Goal: Task Accomplishment & Management: Manage account settings

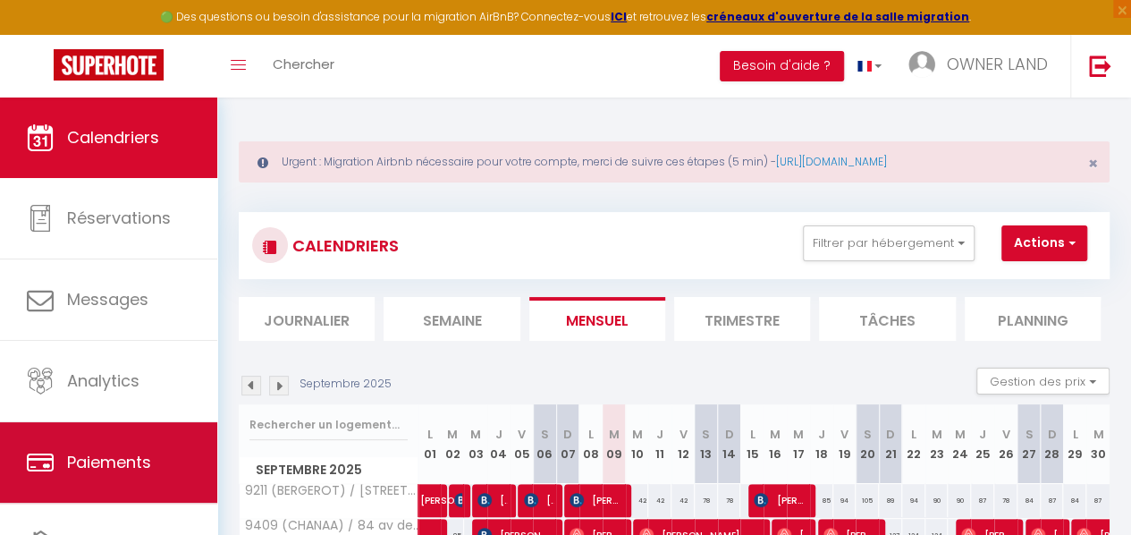
scroll to position [91, 0]
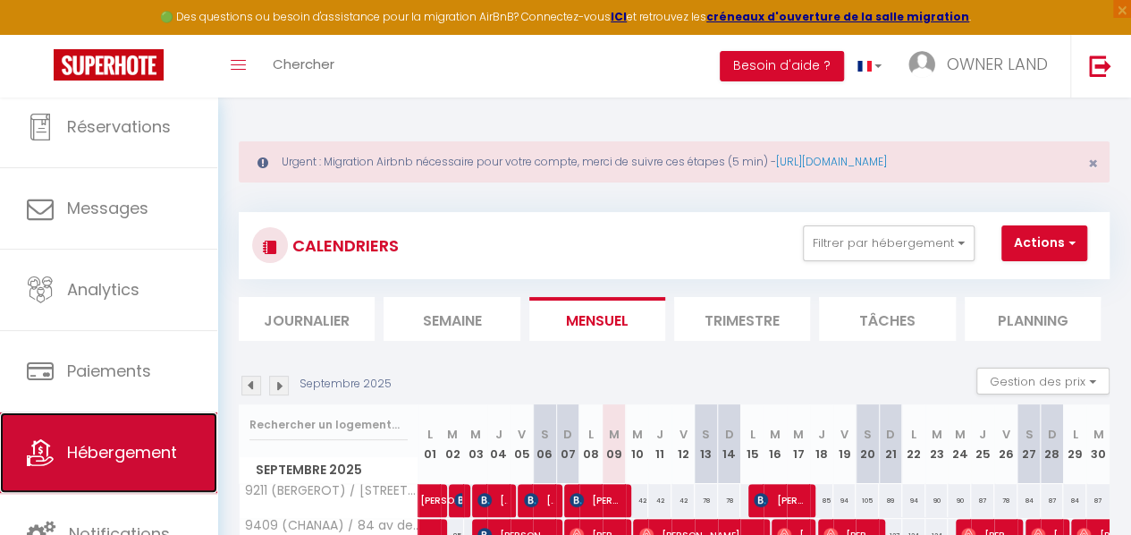
click at [121, 444] on span "Hébergement" at bounding box center [122, 452] width 110 height 22
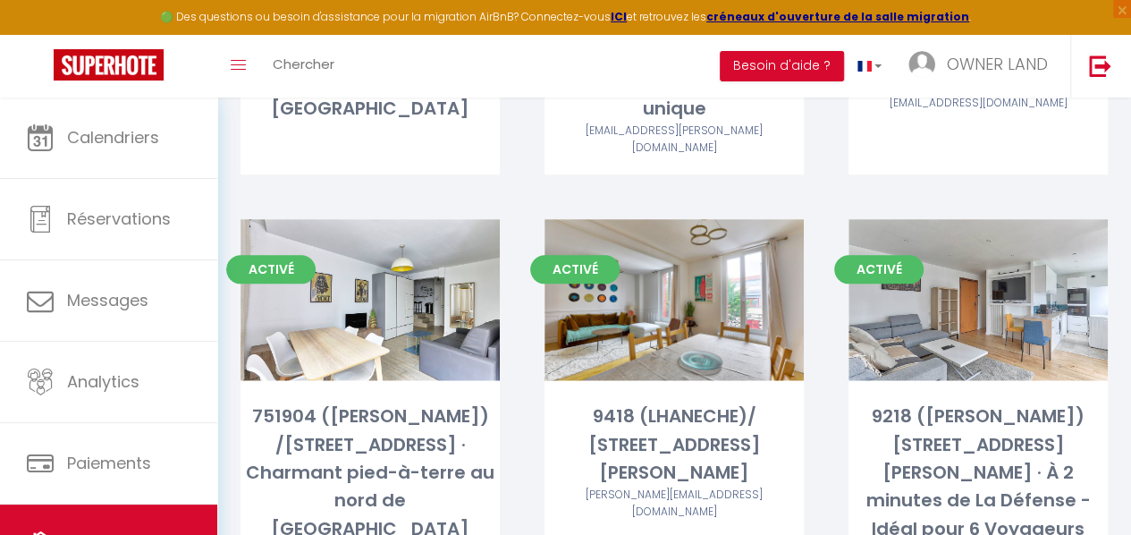
scroll to position [920, 0]
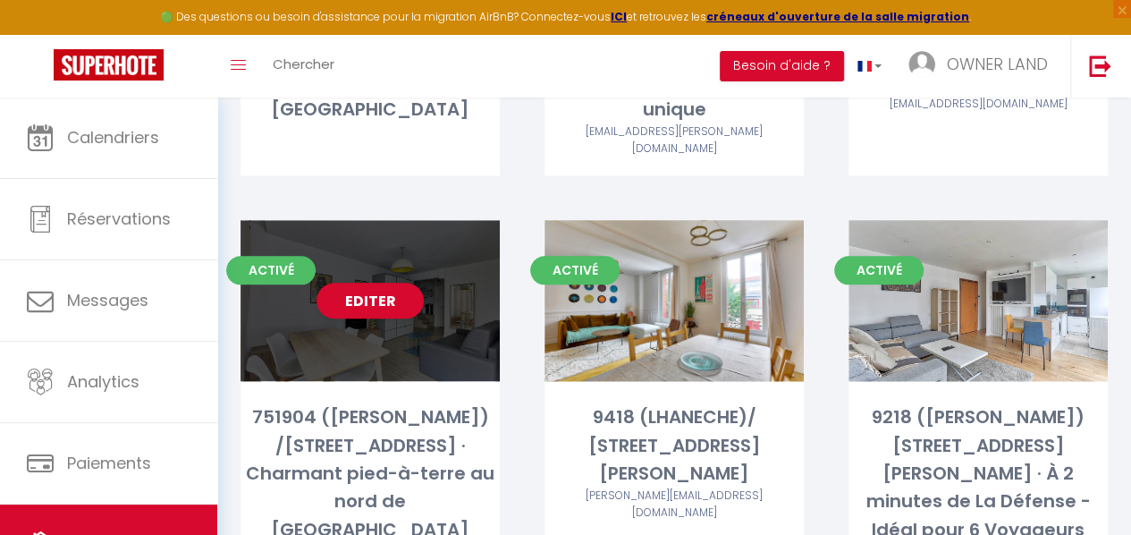
click at [433, 246] on div "Editer" at bounding box center [370, 300] width 259 height 161
select select "3"
select select "2"
select select "1"
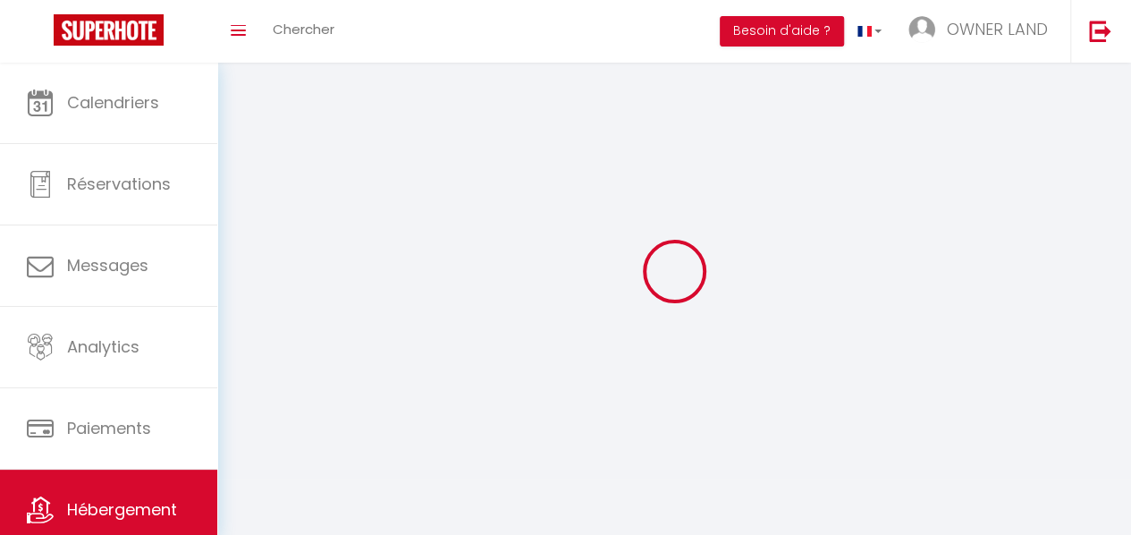
select select
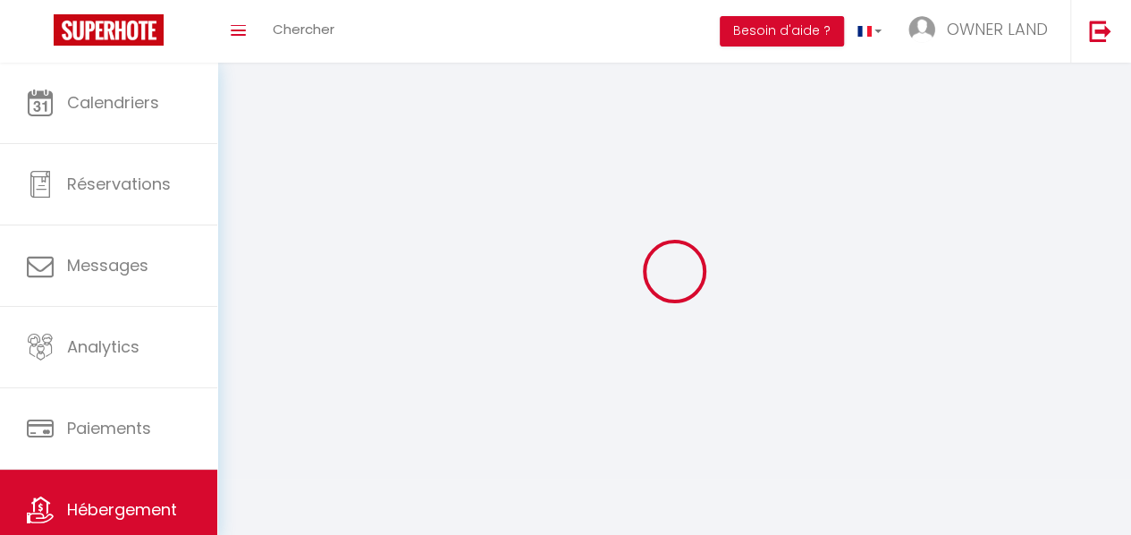
select select
checkbox input "false"
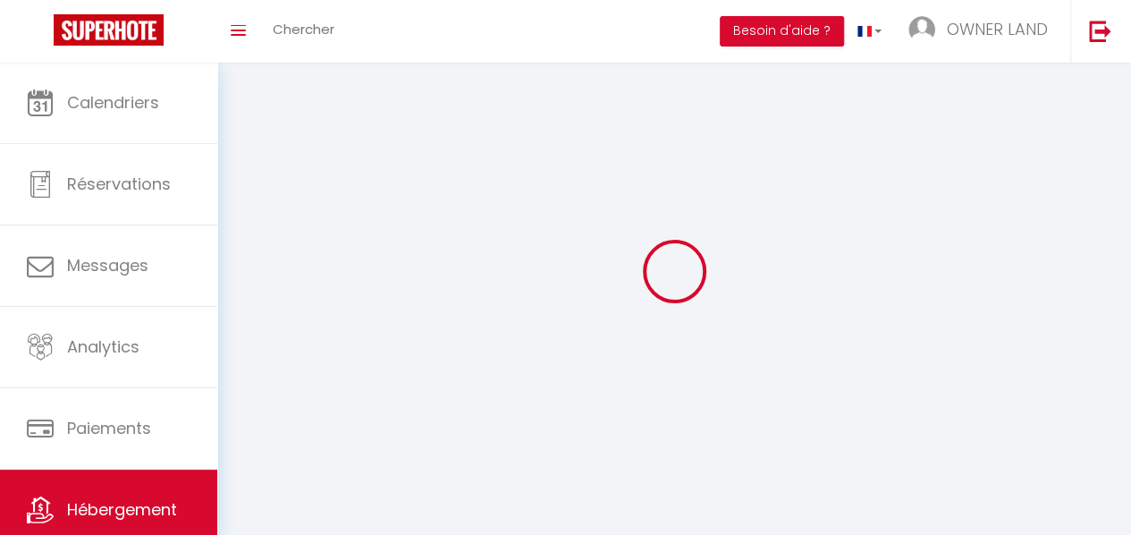
checkbox input "false"
select select
select select "28"
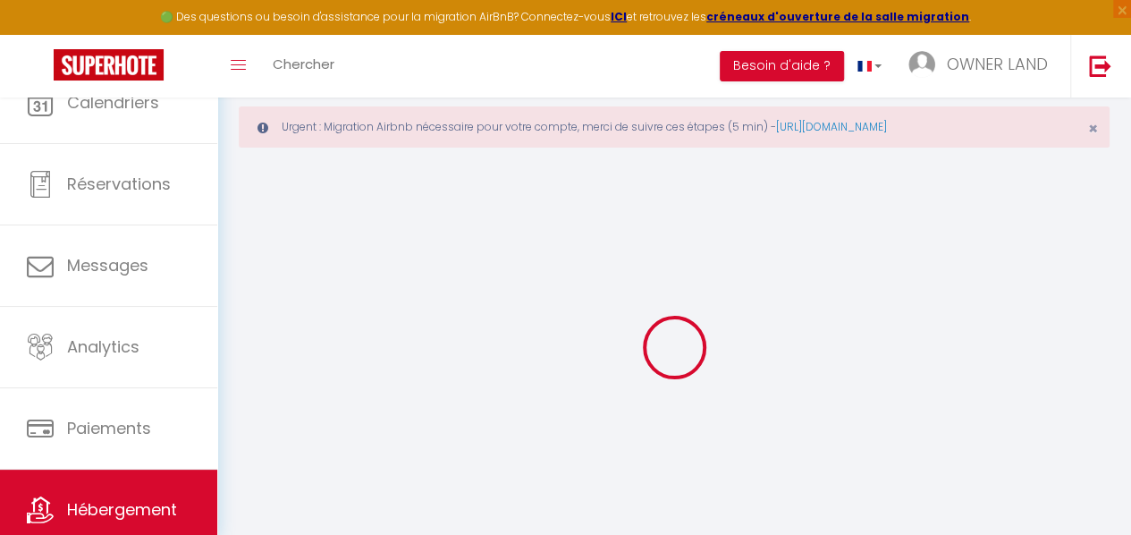
select select
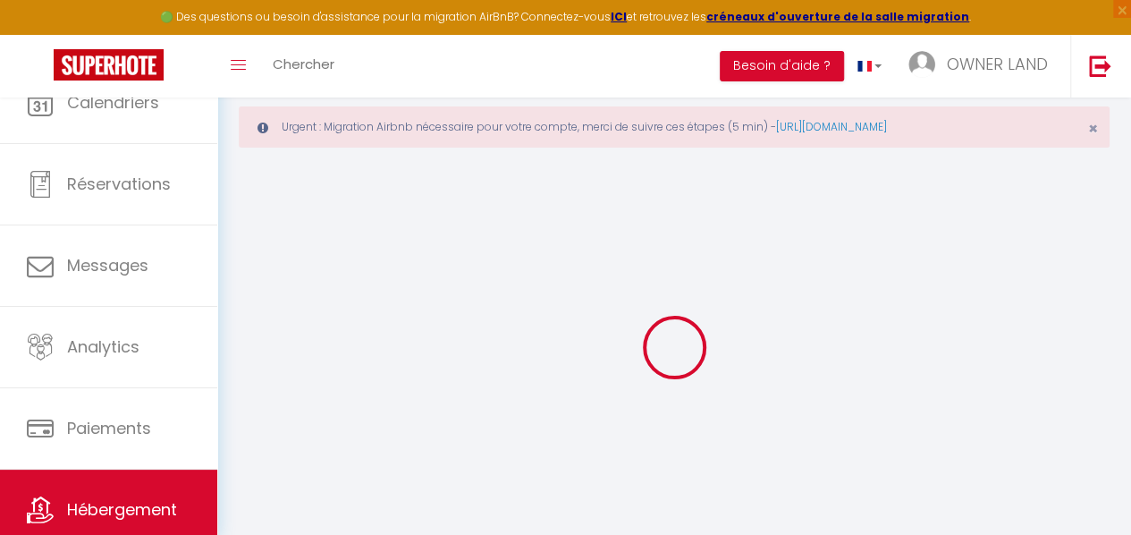
select select
checkbox input "false"
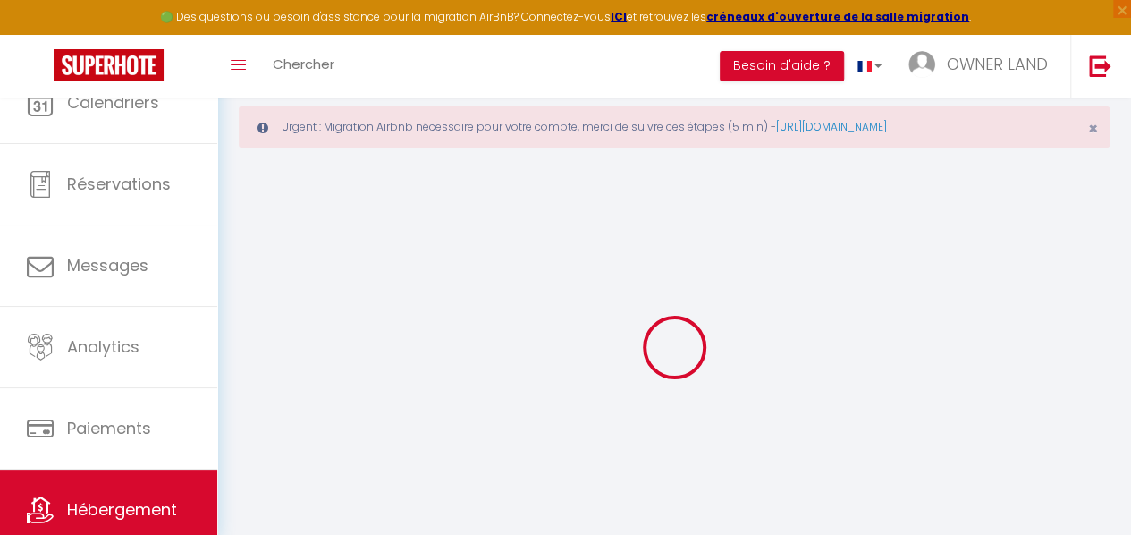
select select
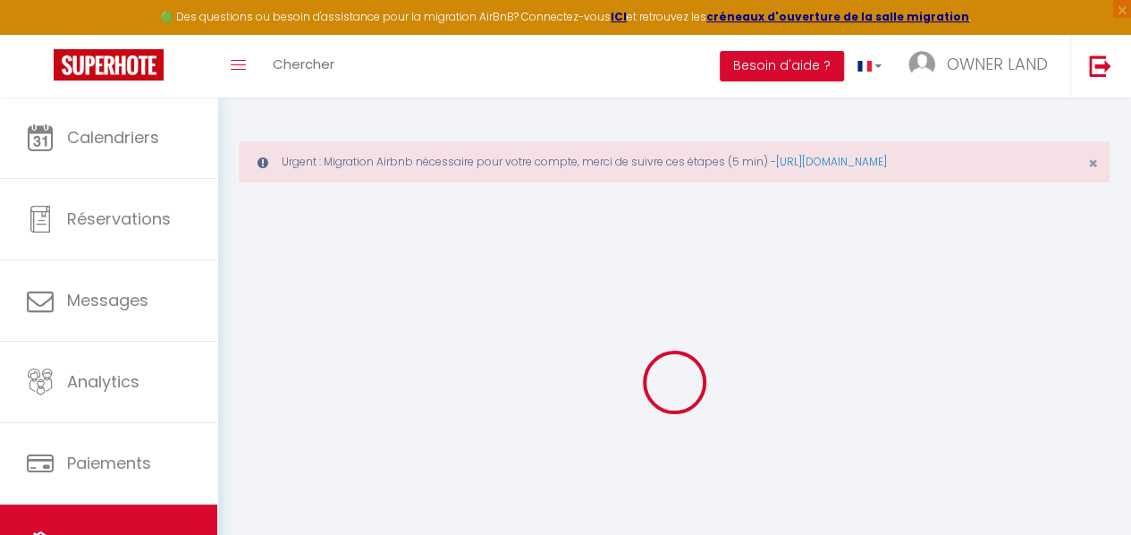
select select
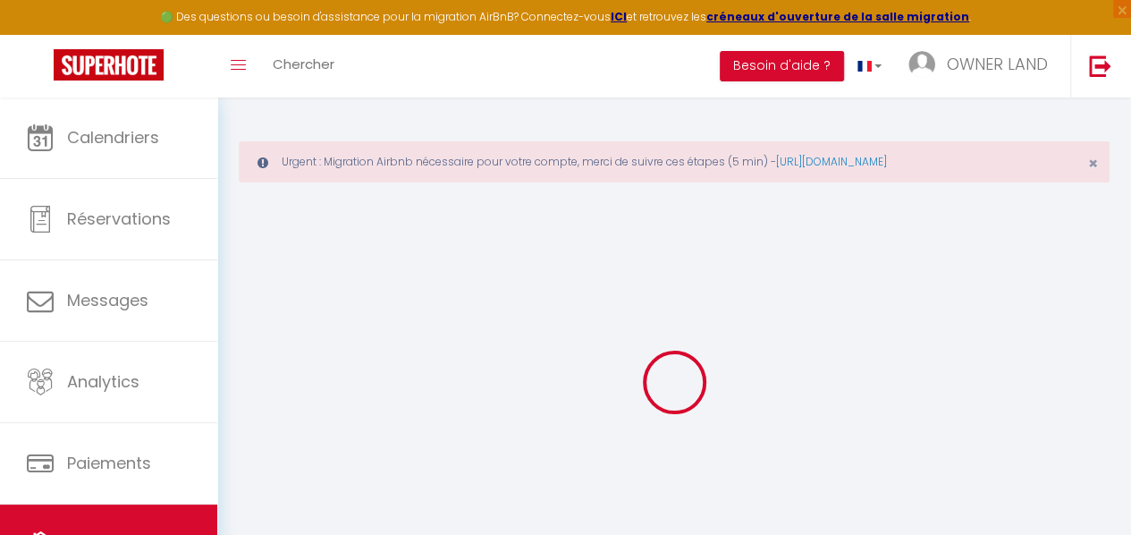
select select
checkbox input "false"
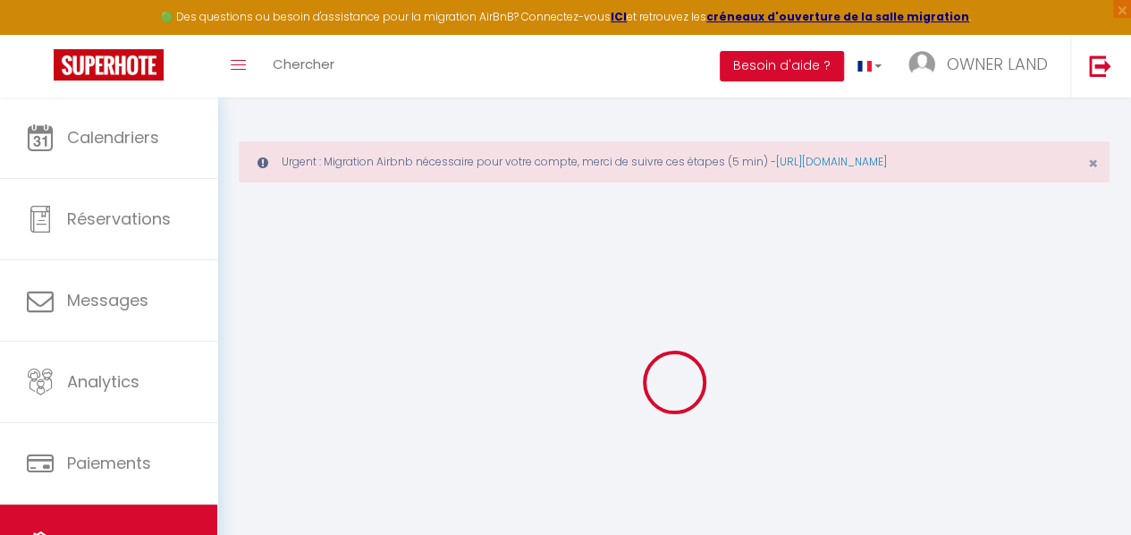
select select
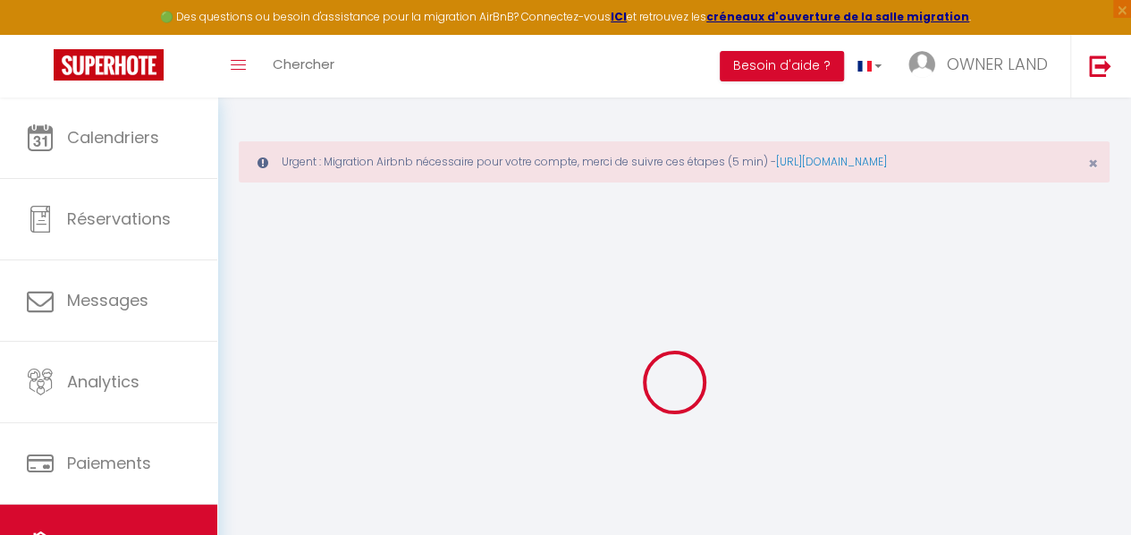
select select
checkbox input "false"
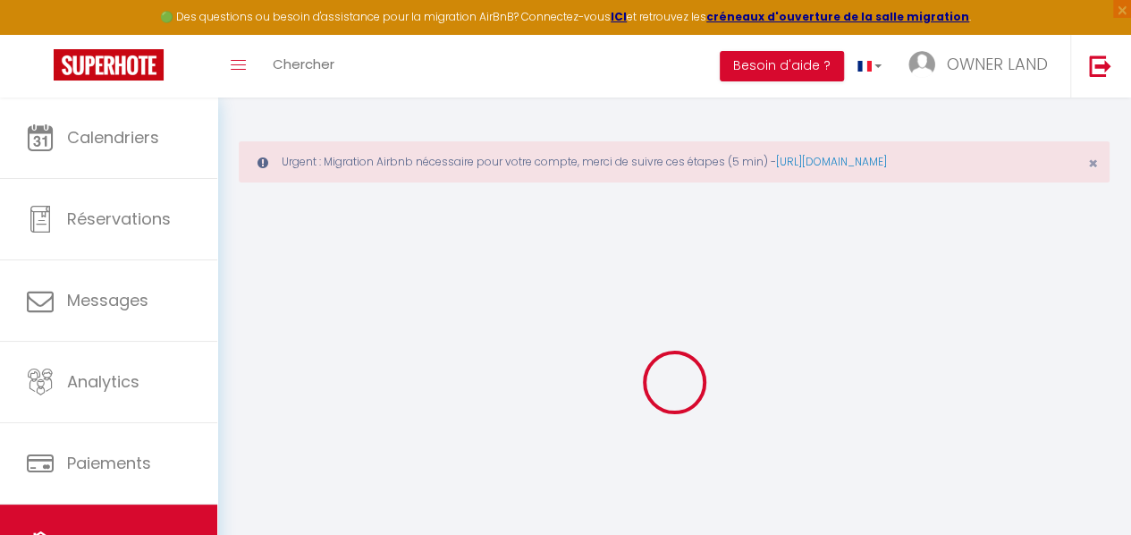
checkbox input "false"
select select
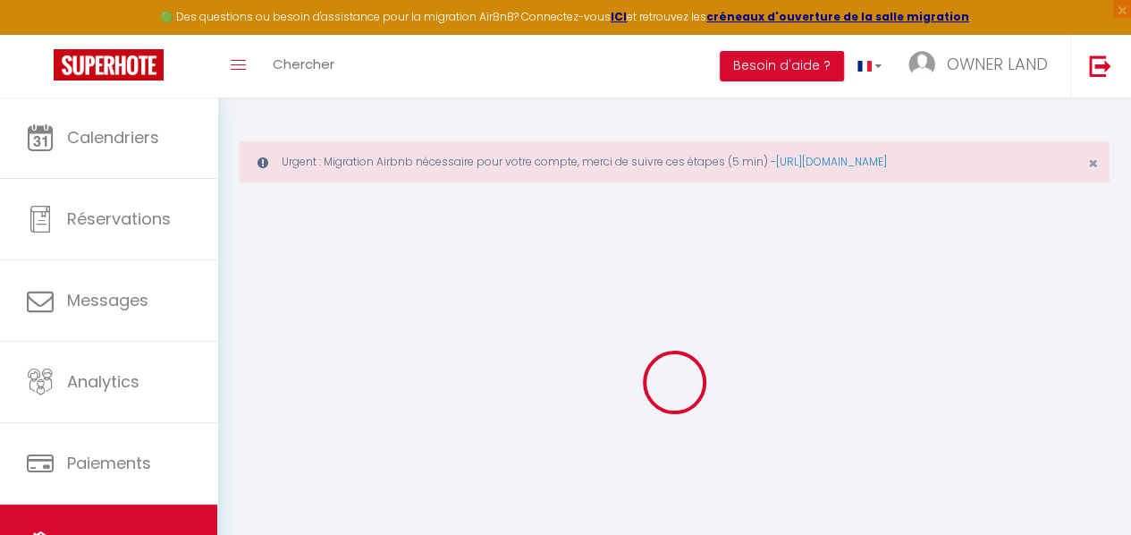
select select
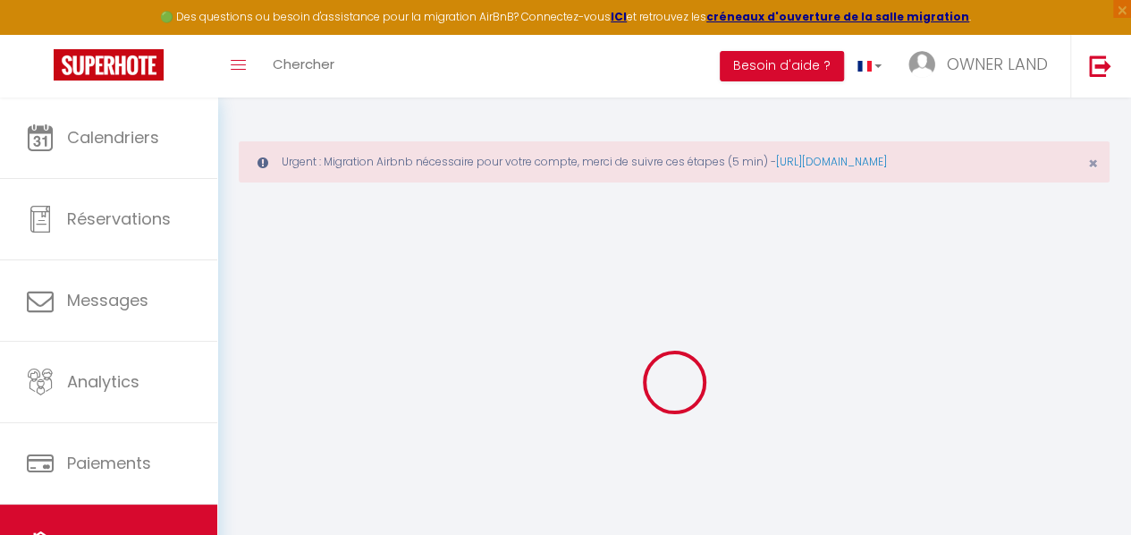
checkbox input "false"
select select
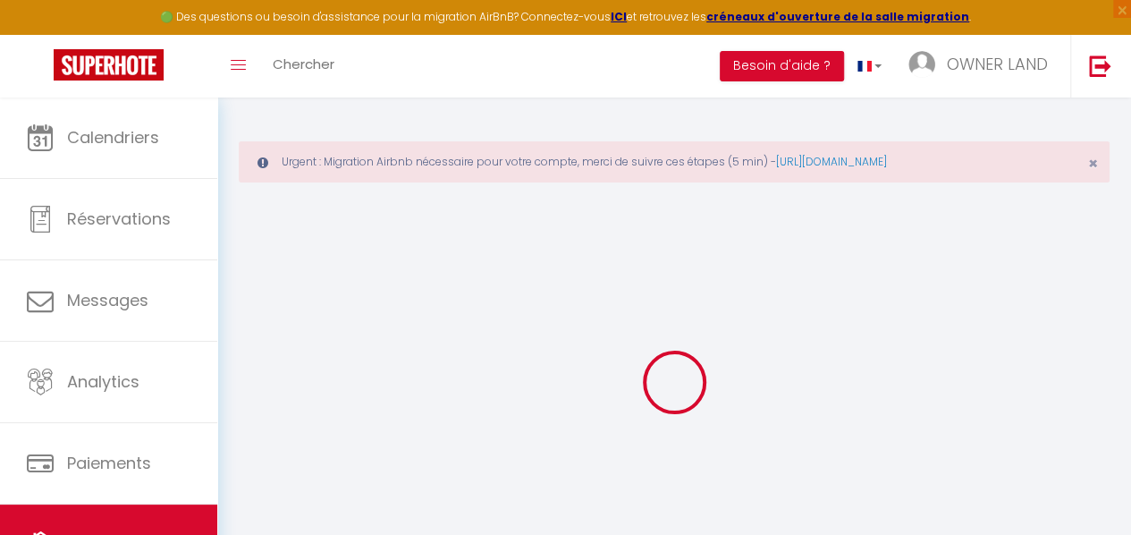
select select
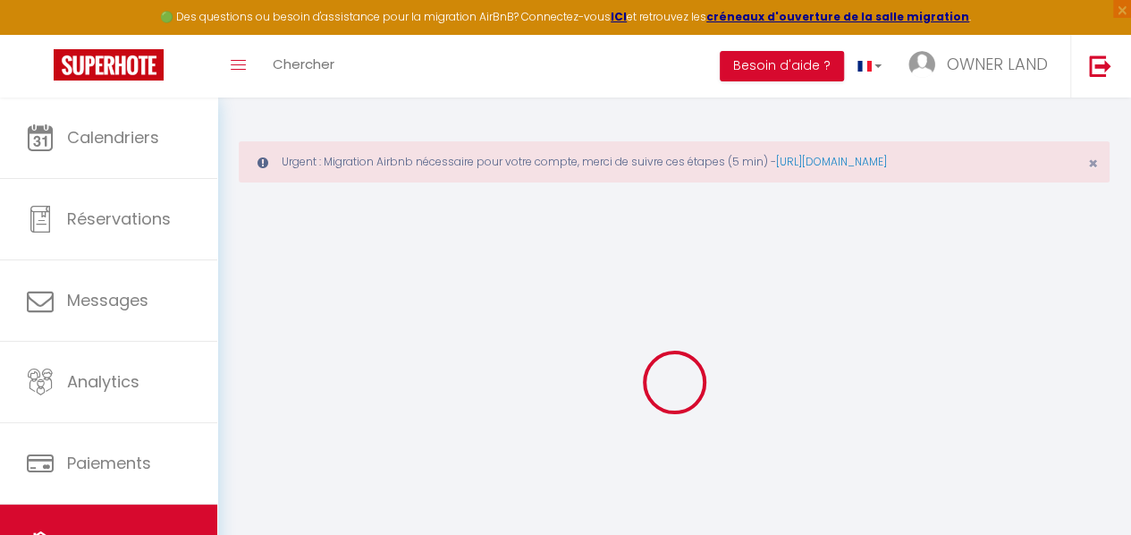
select select
checkbox input "false"
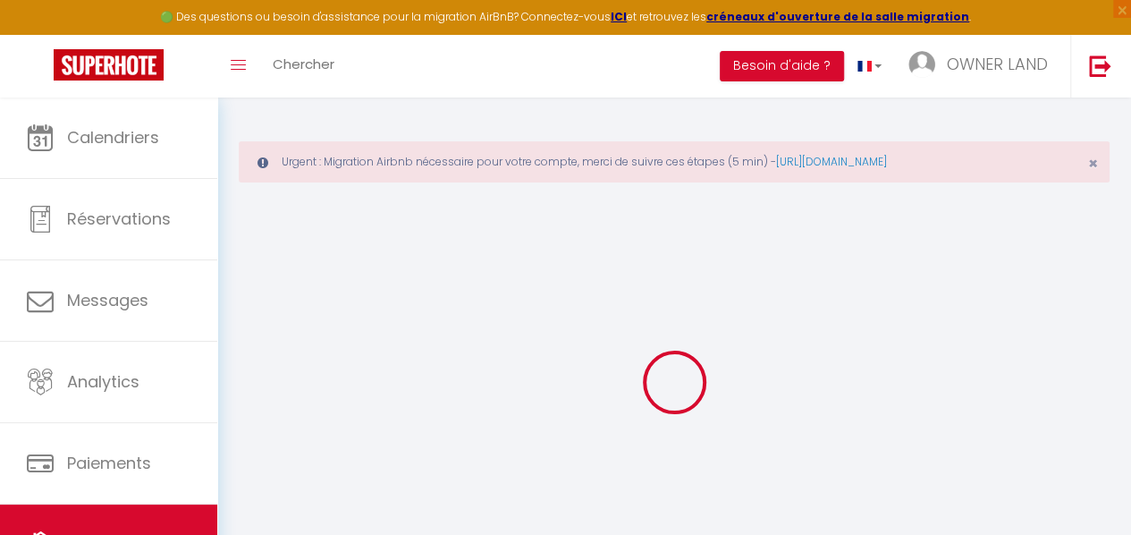
checkbox input "false"
select select
type input "751904 ([PERSON_NAME]) /[STREET_ADDRESS] · Charmant pied-à-terre au nord de [GE…"
type input "[PERSON_NAME]"
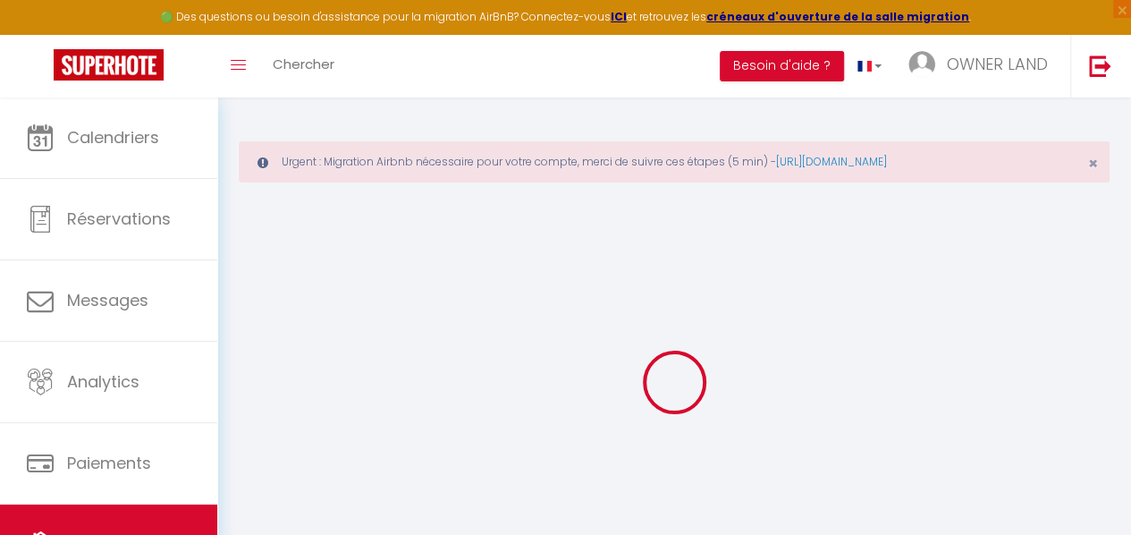
select select "6"
type input "77"
type input "79"
select select
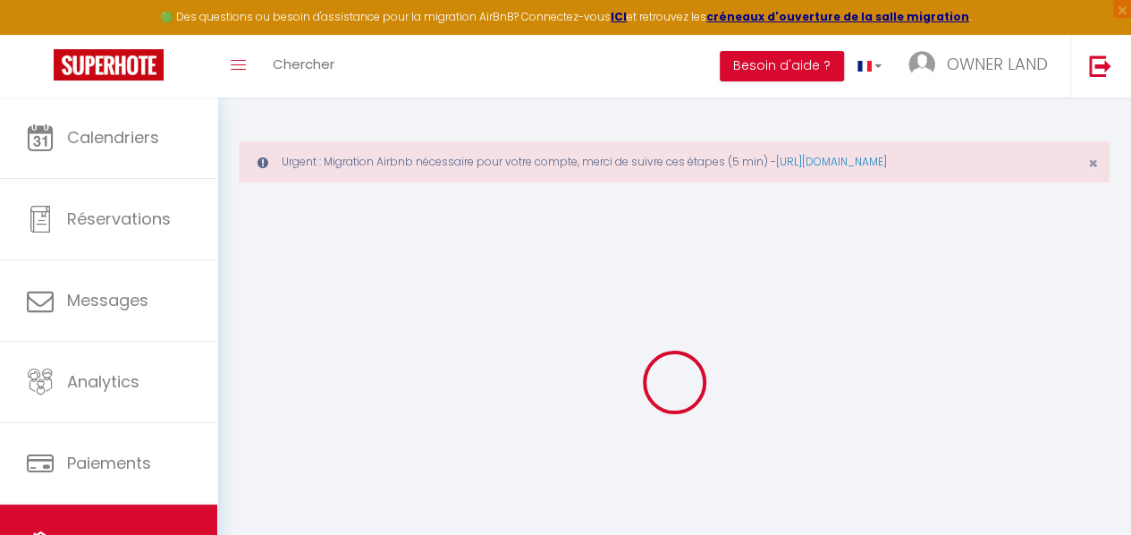
select select
type input "75019"
type input "[GEOGRAPHIC_DATA]"
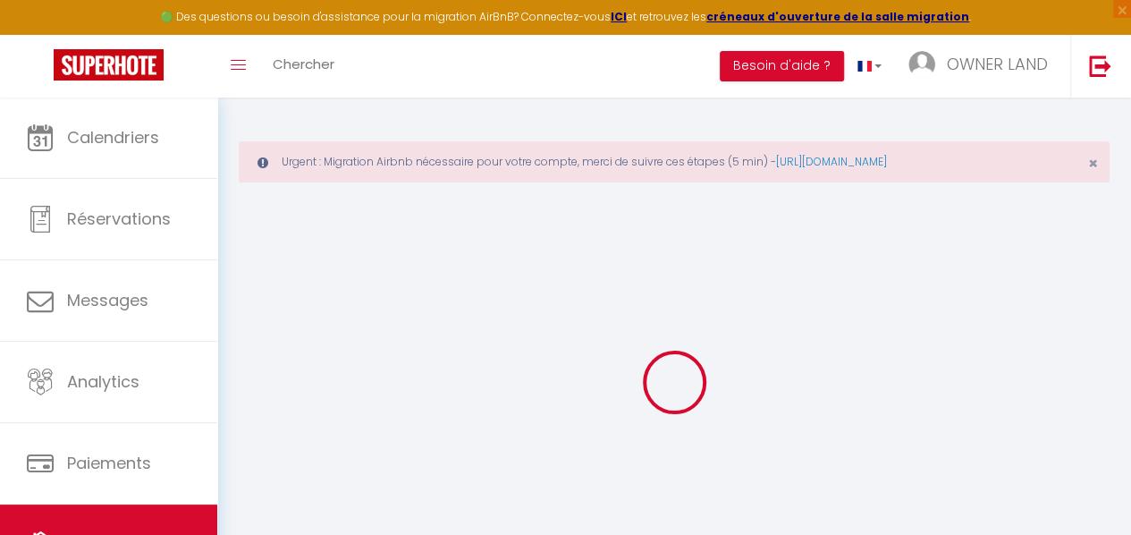
type input "[EMAIL_ADDRESS][DOMAIN_NAME]"
select select
checkbox input "false"
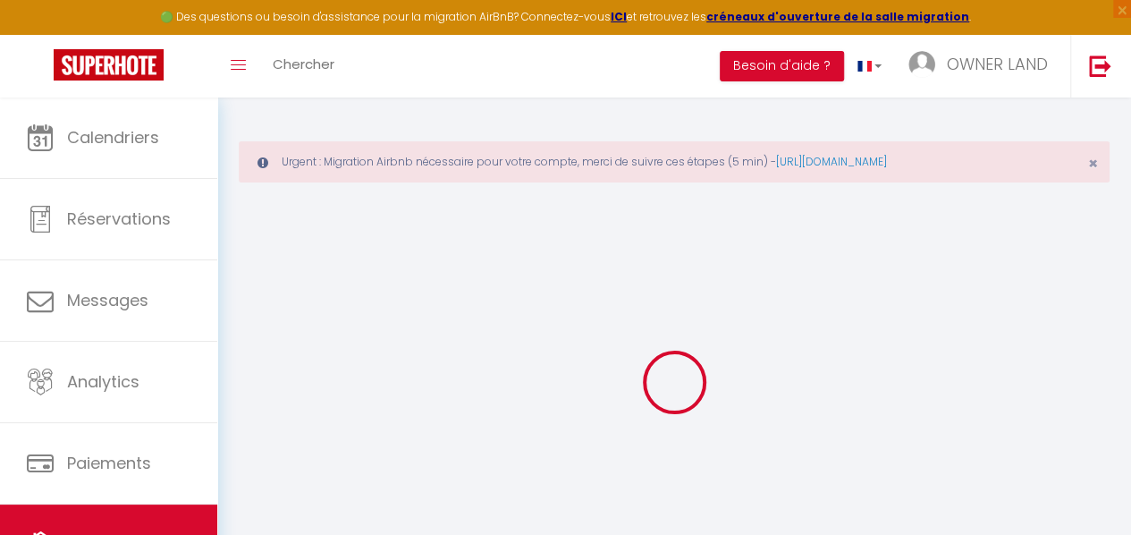
checkbox input "false"
type input "0"
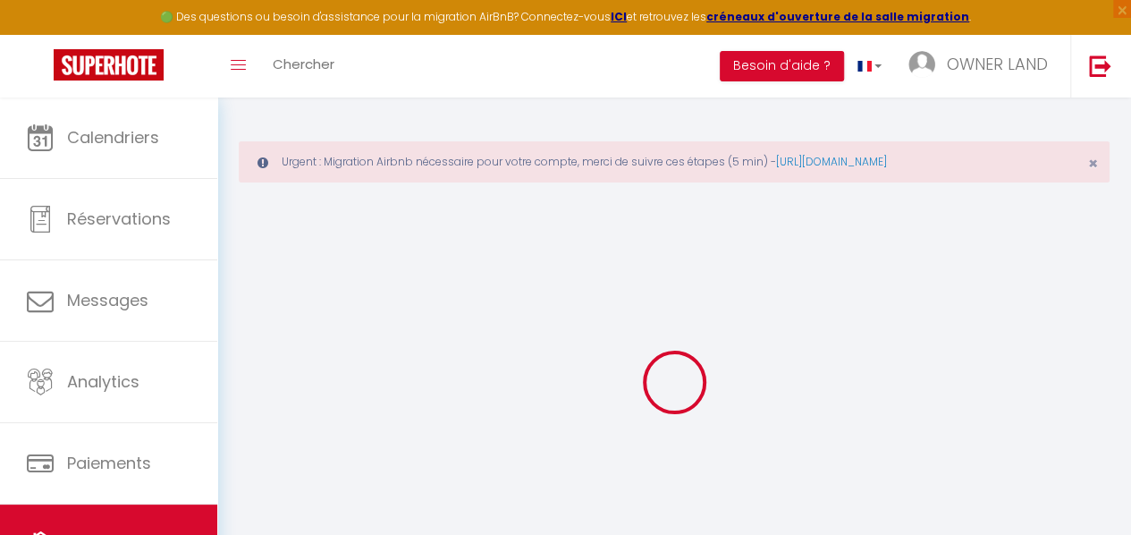
select select
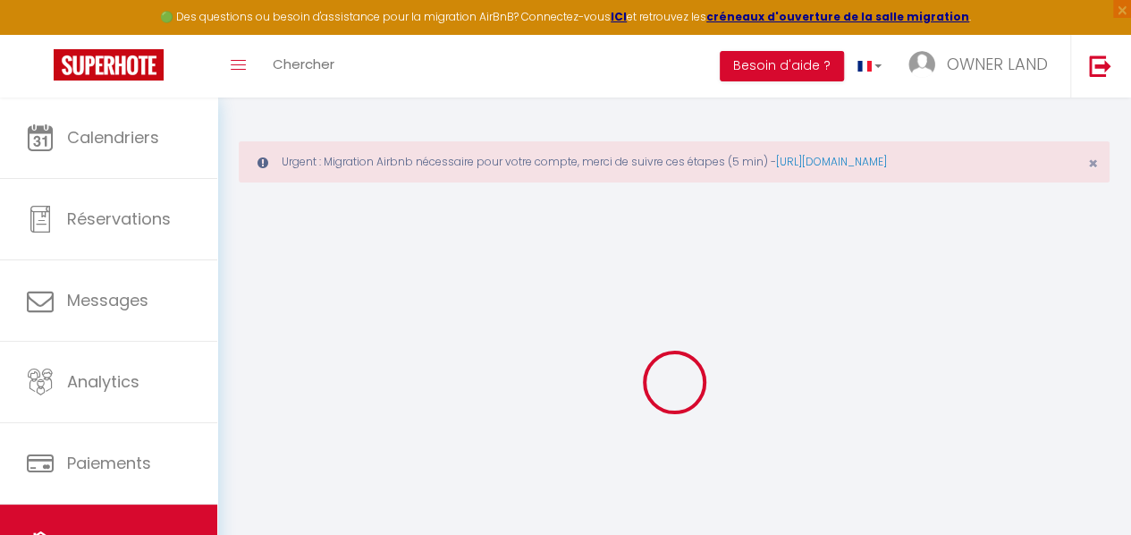
select select
checkbox input "false"
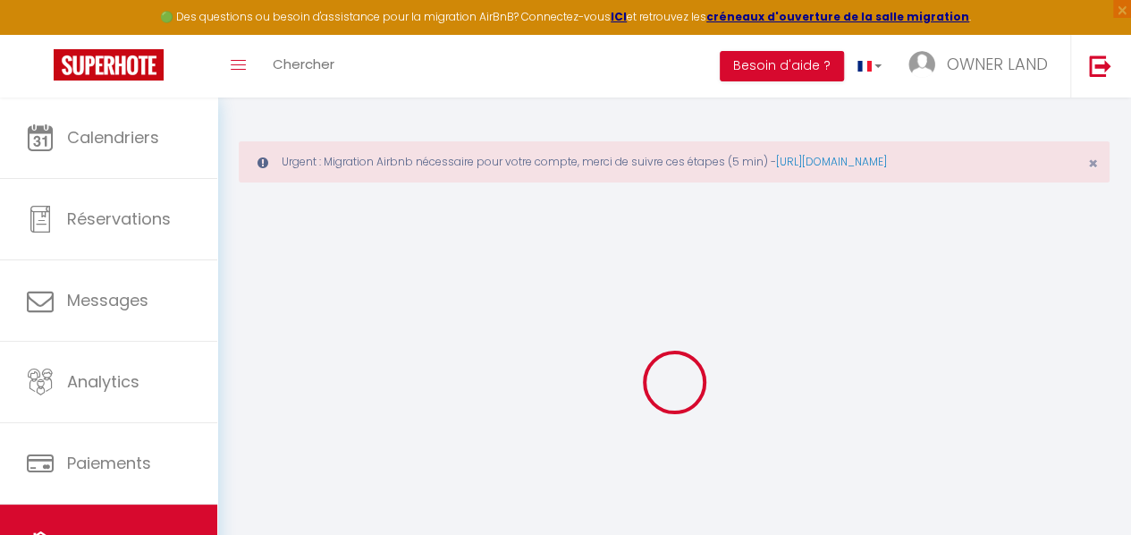
select select
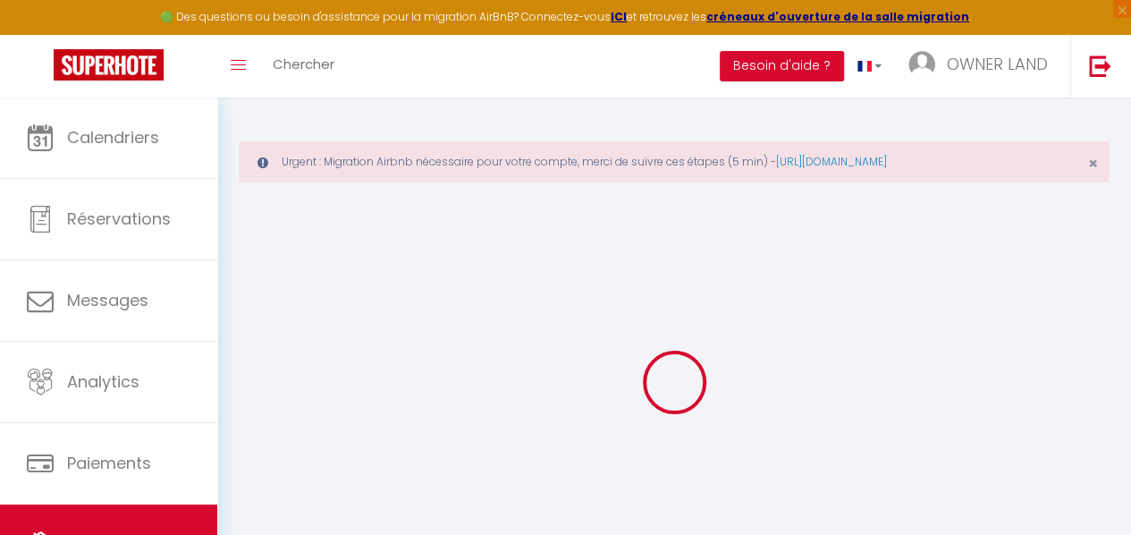
select select
checkbox input "false"
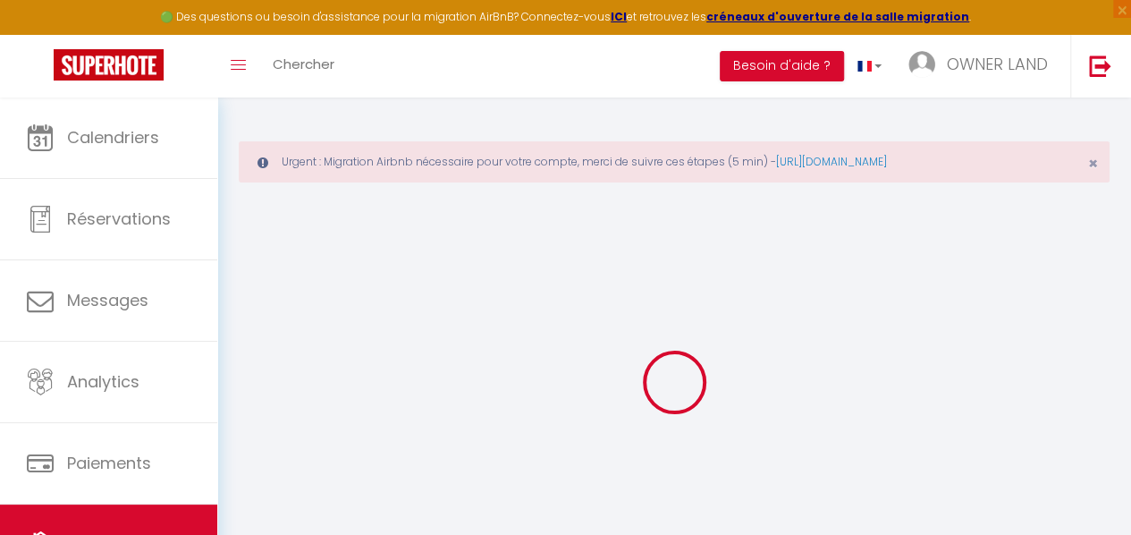
select select
checkbox input "false"
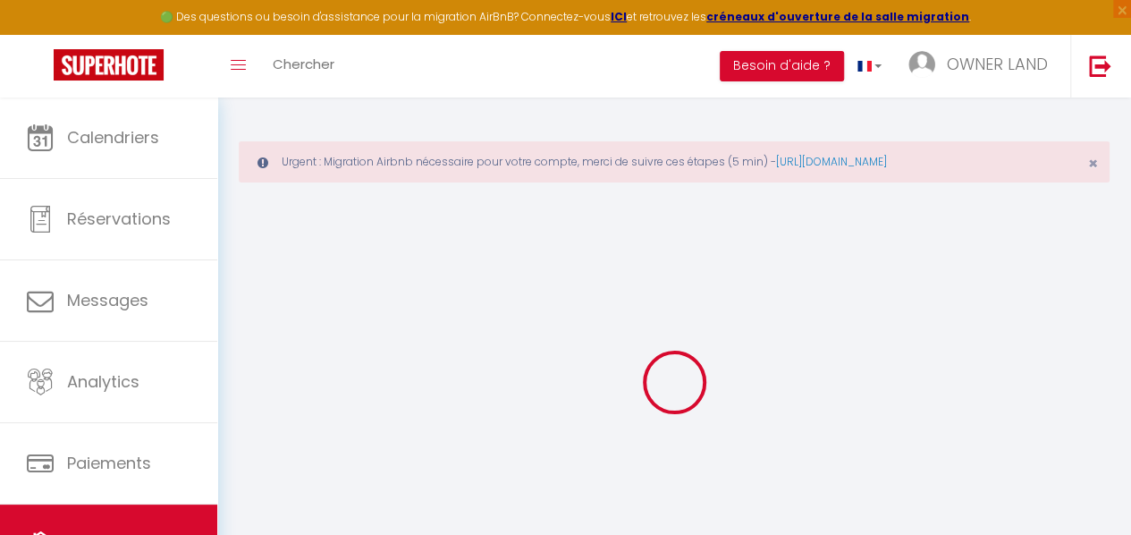
select select
checkbox input "false"
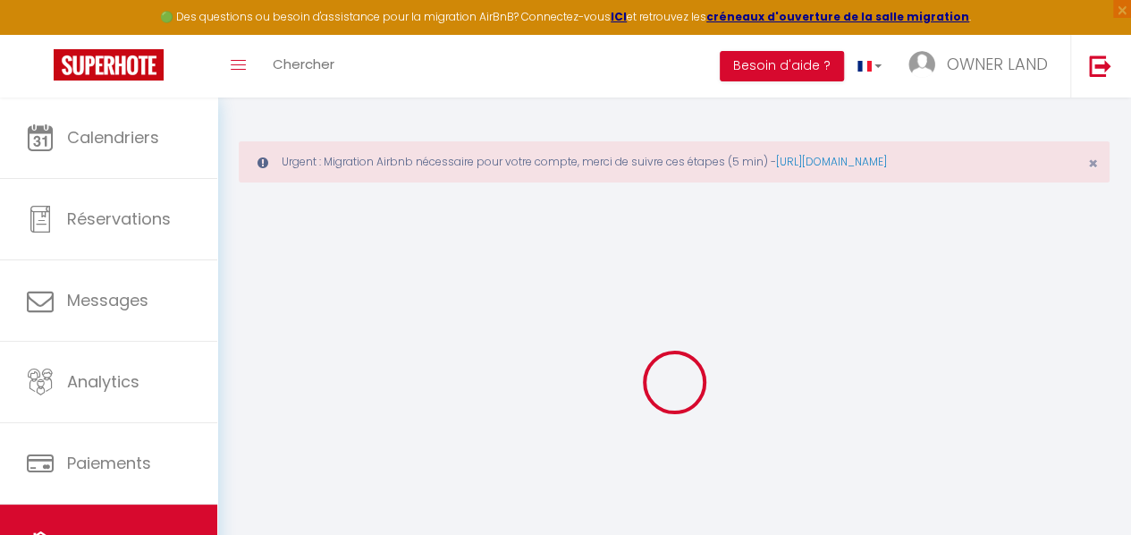
select select "14:00"
select select
select select "11:00"
select select "30"
select select "120"
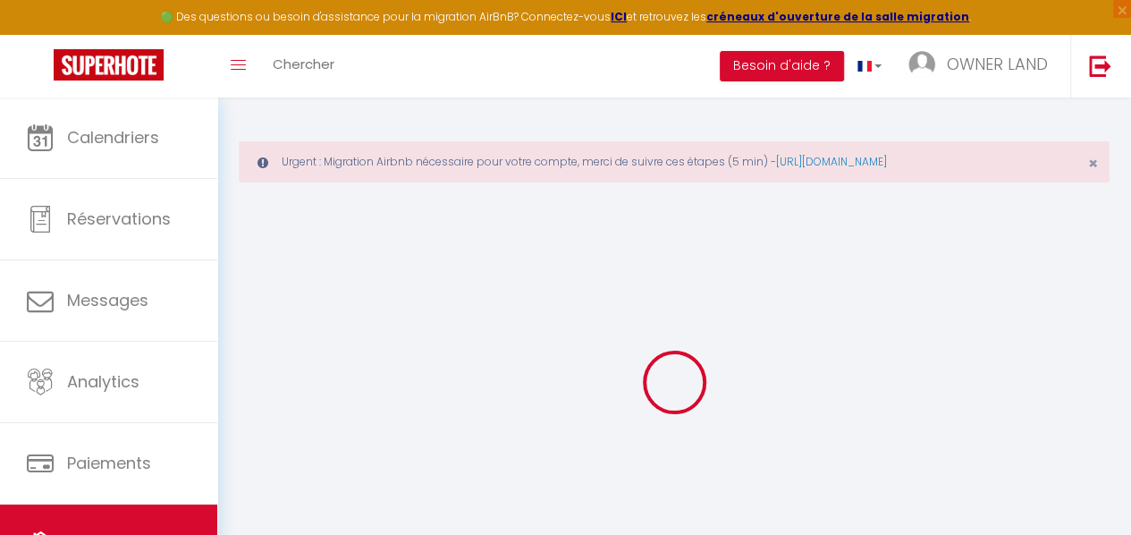
select select
checkbox input "false"
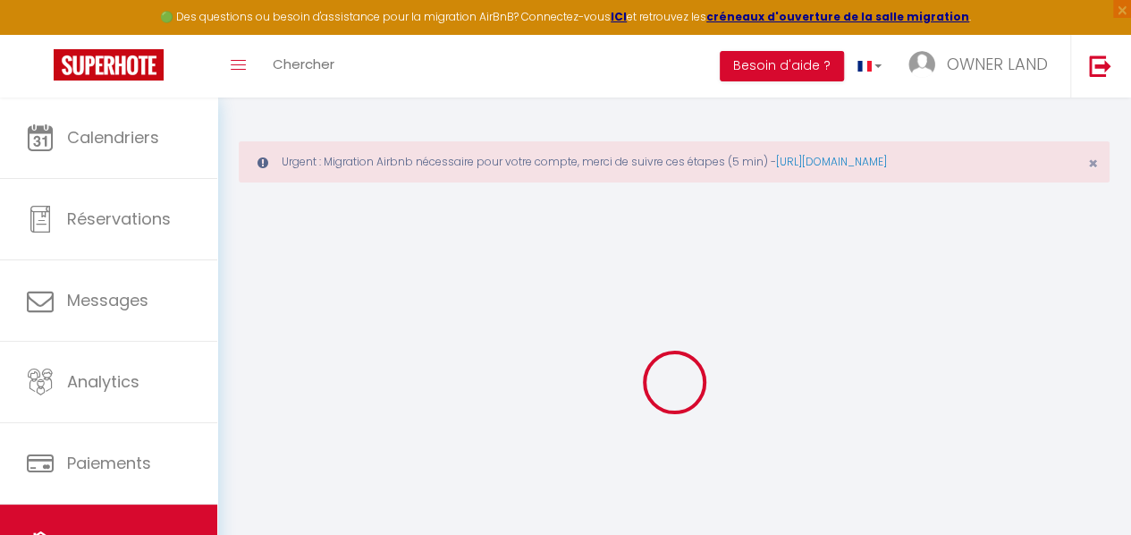
checkbox input "false"
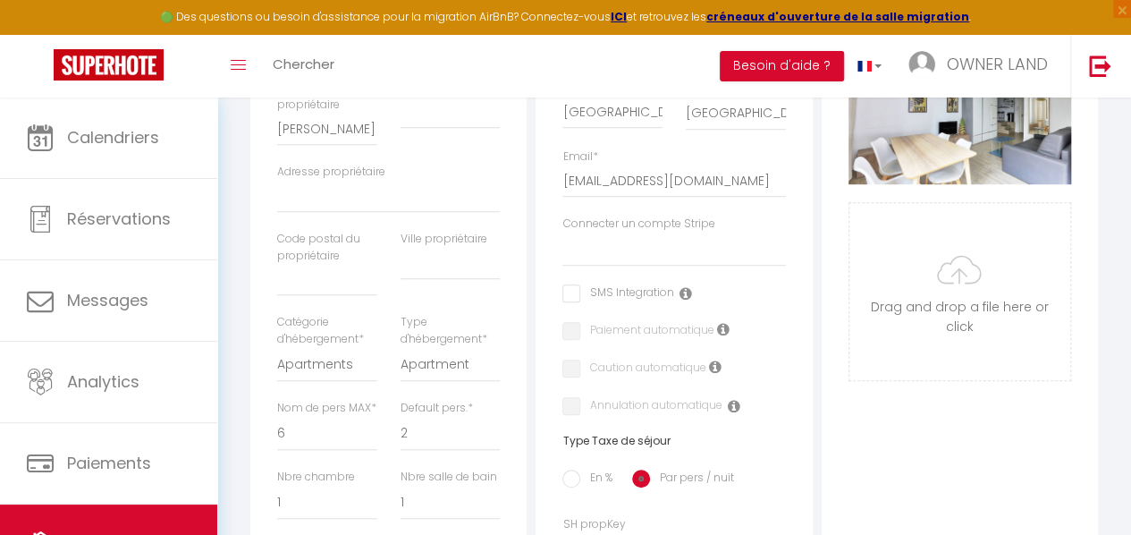
select select
checkbox input "false"
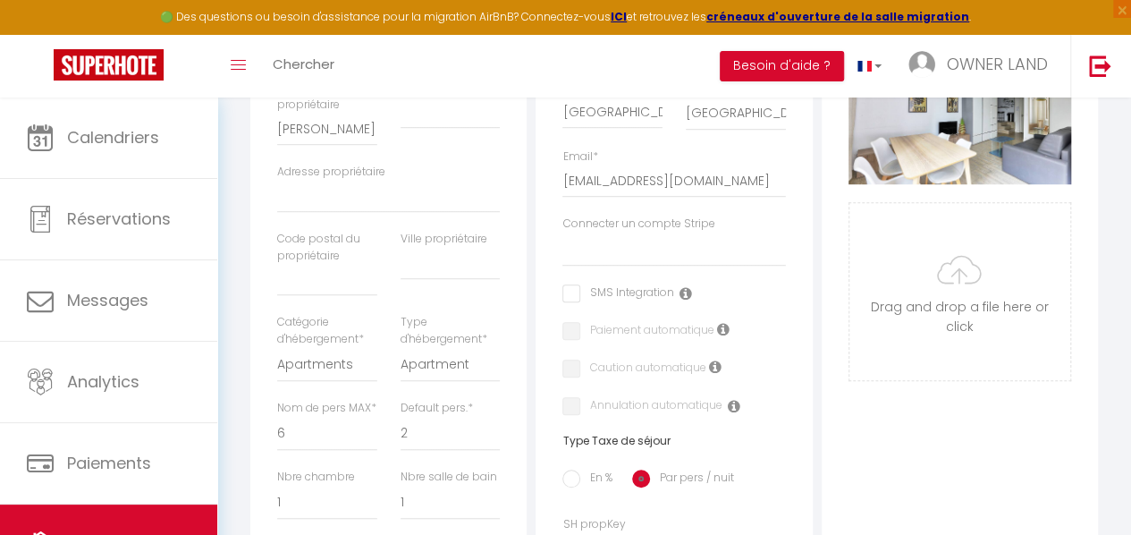
checkbox input "false"
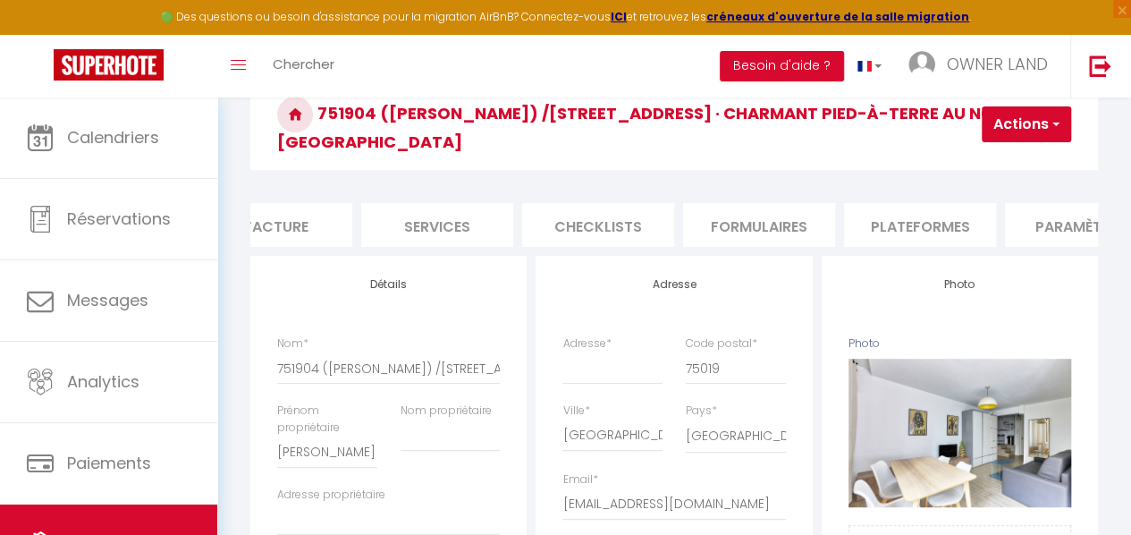
scroll to position [0, 373]
click at [905, 203] on li "Plateformes" at bounding box center [919, 225] width 152 height 44
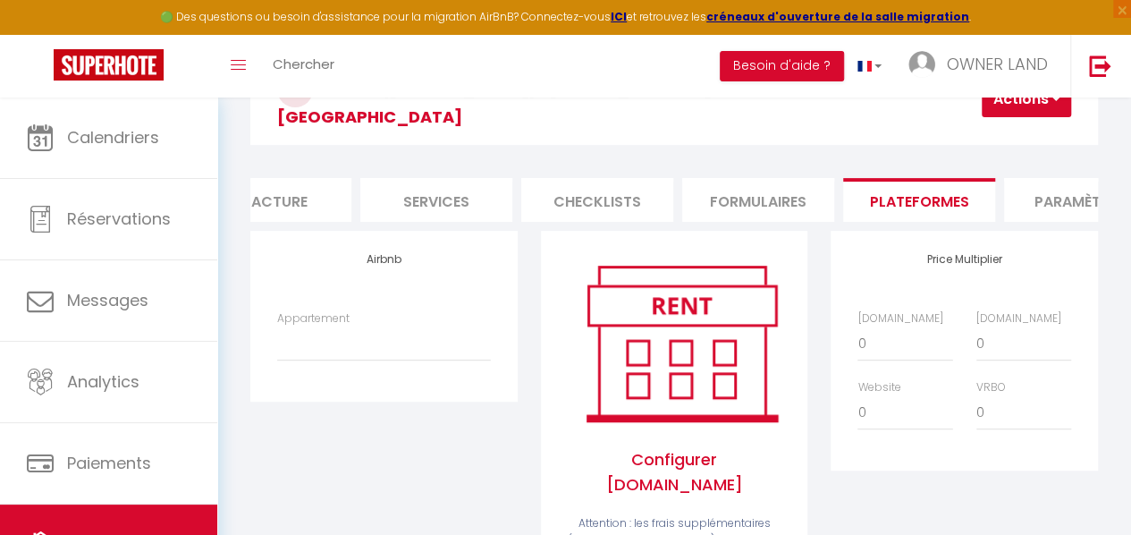
scroll to position [147, 0]
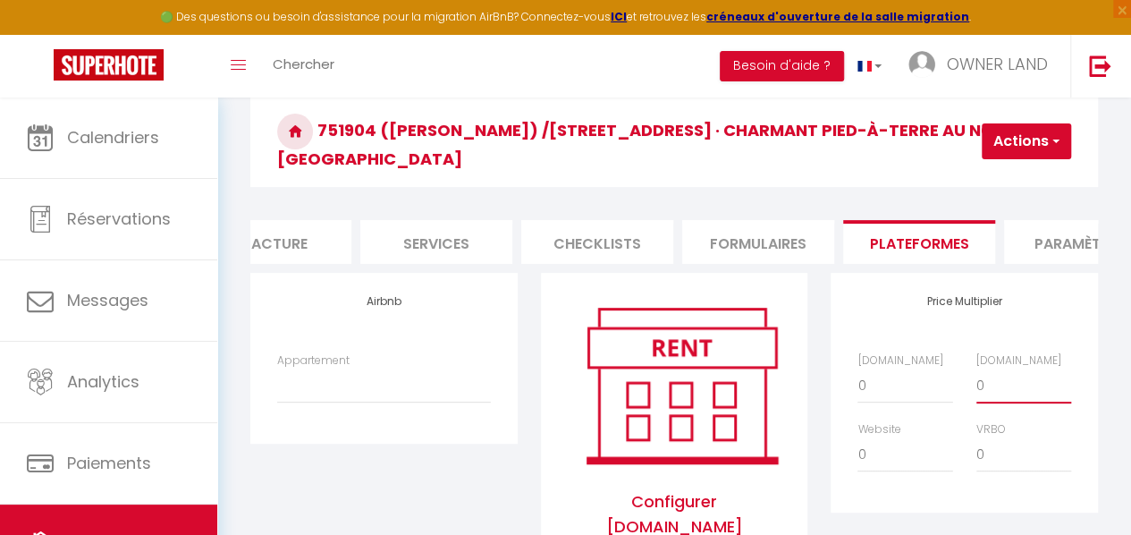
click at [1023, 380] on select "0 + 1 % + 2 % + 3 % + 4 % + 5 % + 6 % + 7 % + 8 % + 9 %" at bounding box center [1024, 386] width 95 height 34
select select "+ 25 %"
click at [977, 369] on select "0 + 1 % + 2 % + 3 % + 4 % + 5 % + 6 % + 7 % + 8 % + 9 %" at bounding box center [1024, 386] width 95 height 34
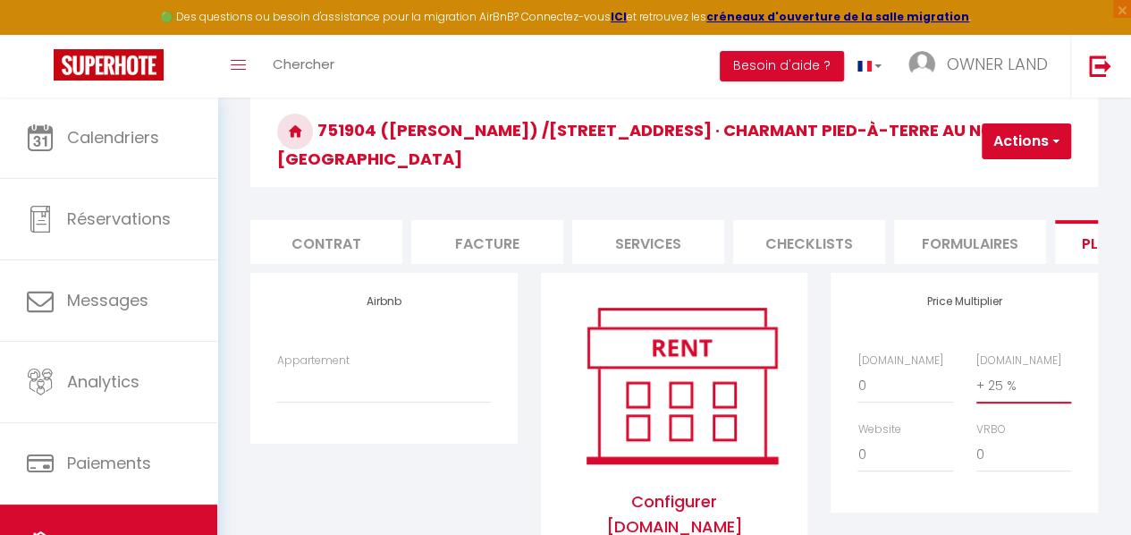
scroll to position [0, 168]
click at [646, 220] on li "Services" at bounding box center [641, 242] width 152 height 44
select select
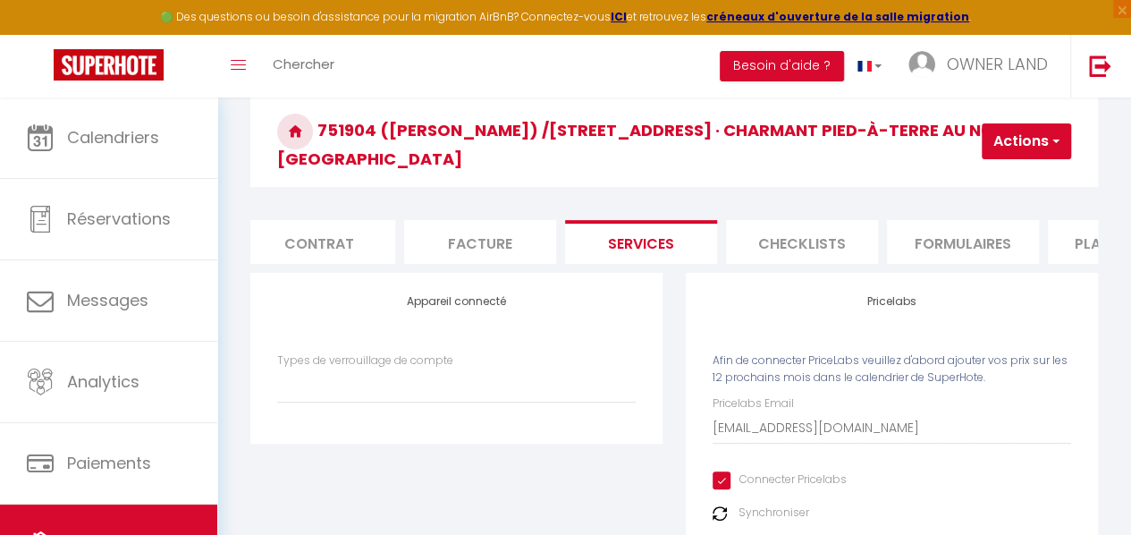
click at [505, 224] on li "Facture" at bounding box center [480, 242] width 152 height 44
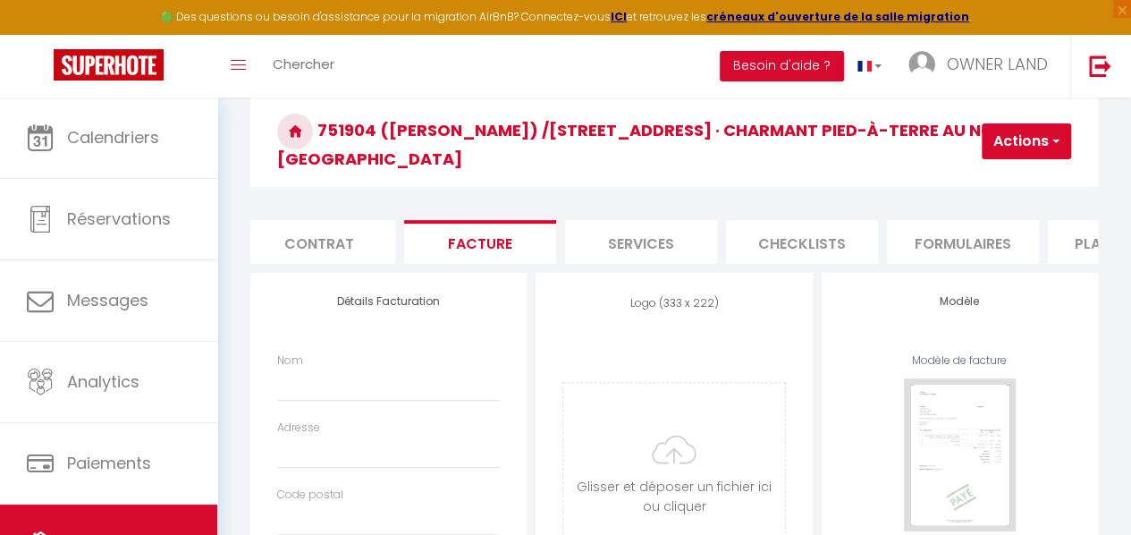
select select
click at [374, 221] on li "Contrat" at bounding box center [319, 242] width 152 height 44
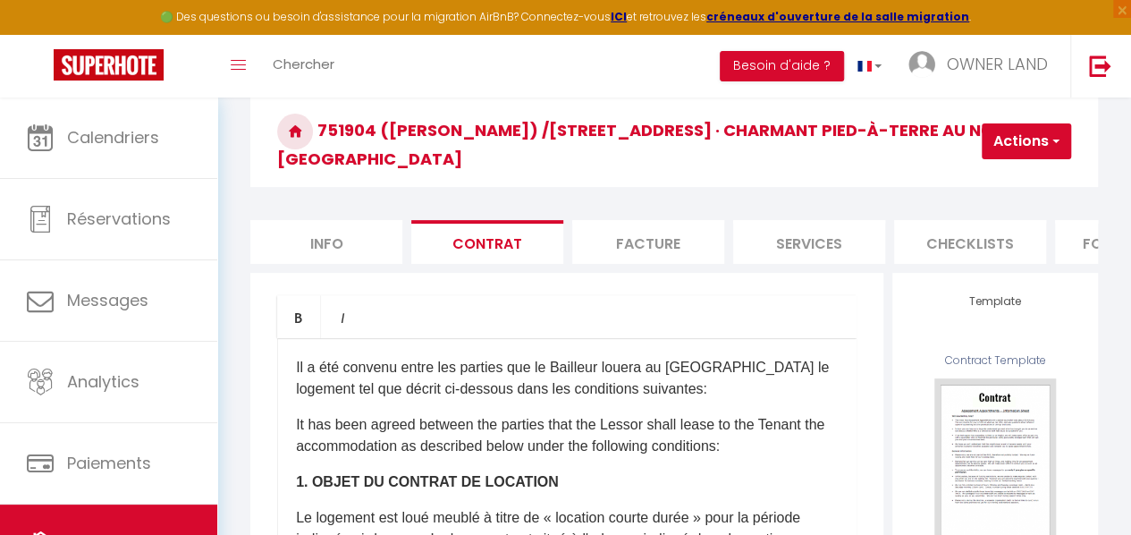
click at [340, 221] on li "Info" at bounding box center [326, 242] width 152 height 44
select select
checkbox input "false"
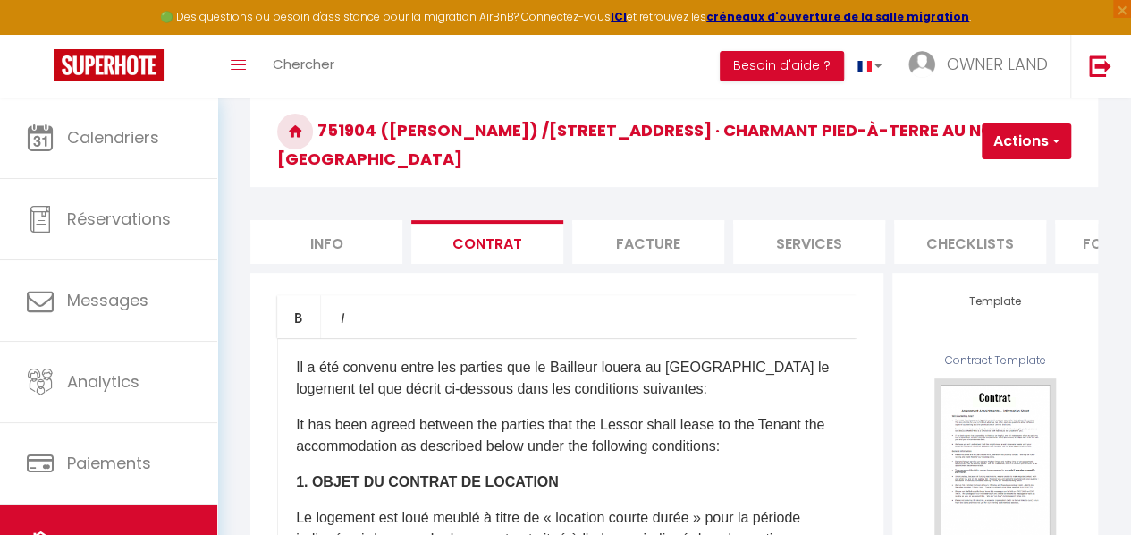
checkbox input "false"
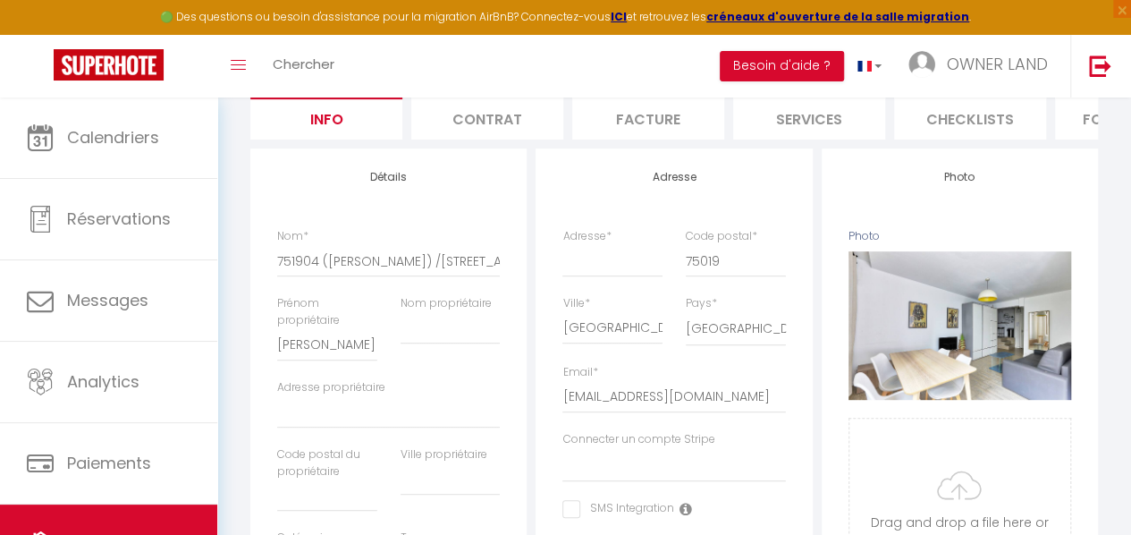
scroll to position [273, 0]
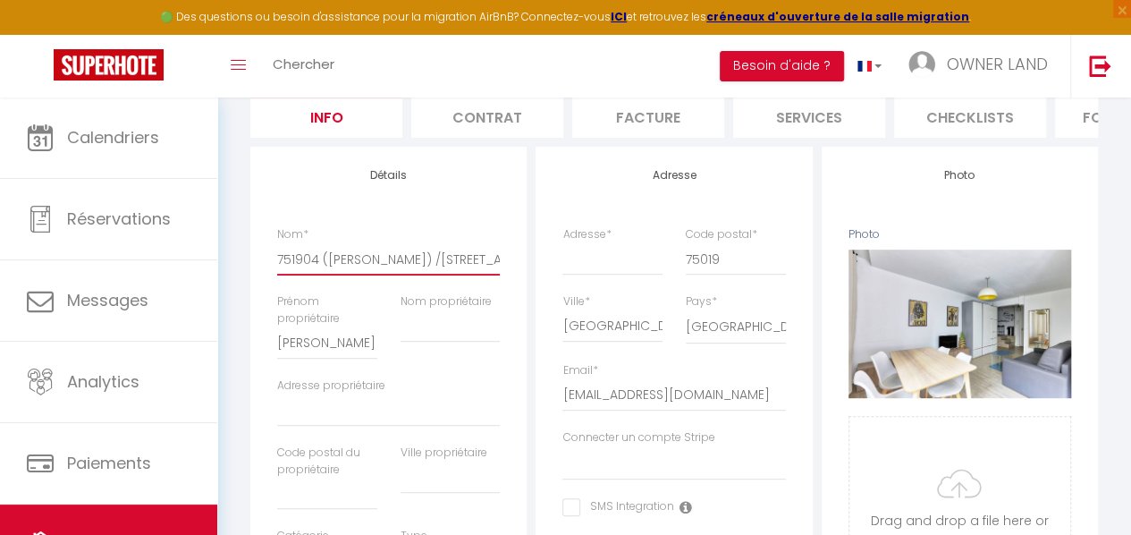
click at [461, 251] on input "751904 ([PERSON_NAME]) /[STREET_ADDRESS] · Charmant pied-à-terre au nord de [GE…" at bounding box center [388, 259] width 223 height 32
click at [483, 250] on input "751904 ([PERSON_NAME]) /[STREET_ADDRESS] · Charmant pied-à-terre au nord de [GE…" at bounding box center [388, 259] width 223 height 32
click at [501, 253] on div "Nom * 751904 ([PERSON_NAME]) /[STREET_ADDRESS] · Charmant pied-à-terre au nord …" at bounding box center [389, 259] width 246 height 67
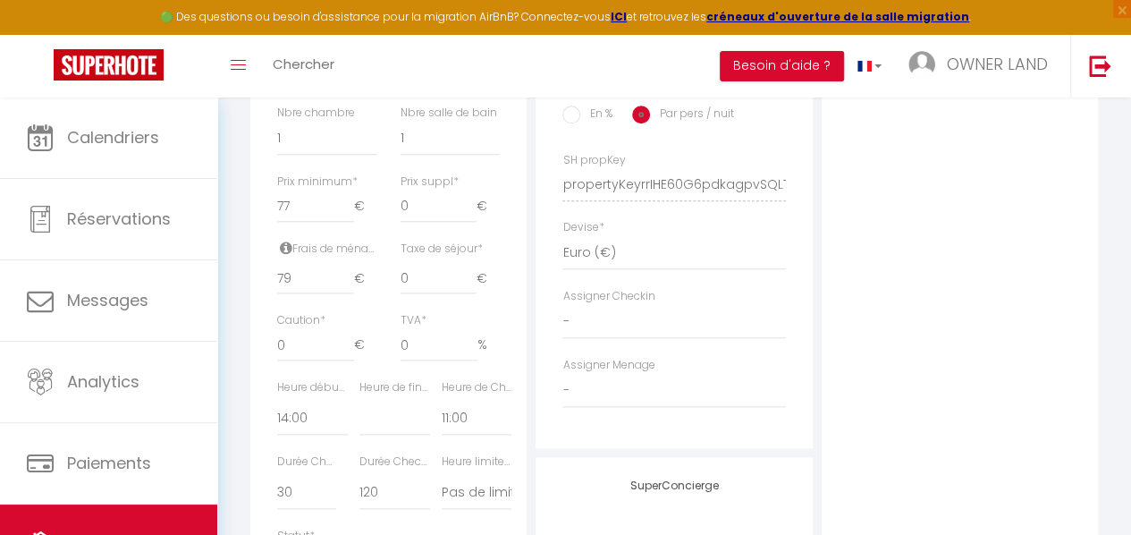
scroll to position [853, 0]
type input "80"
select select
checkbox input "false"
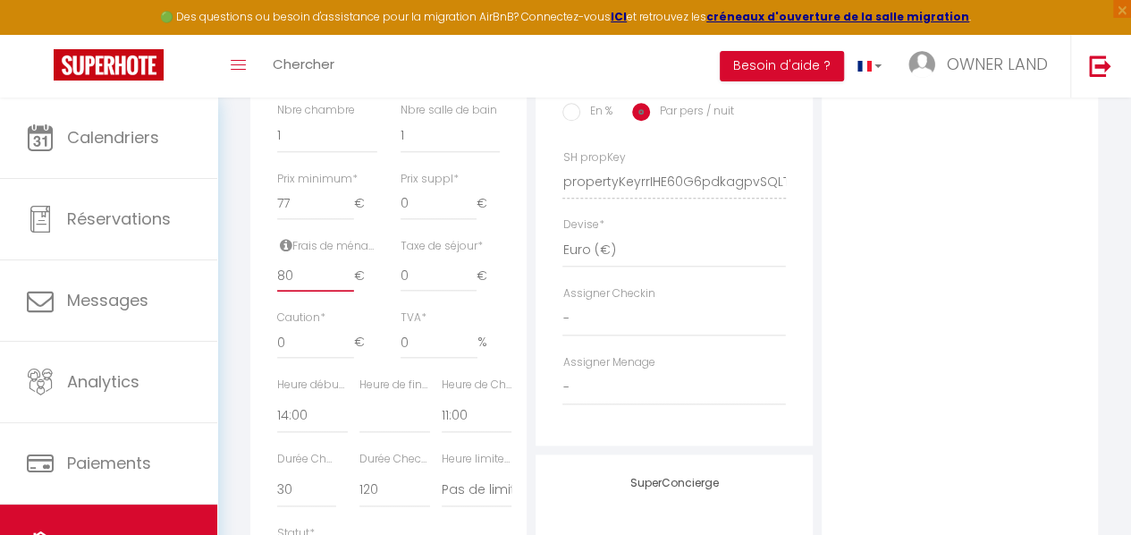
checkbox input "false"
click at [346, 280] on input "80" at bounding box center [315, 275] width 76 height 32
type input "81"
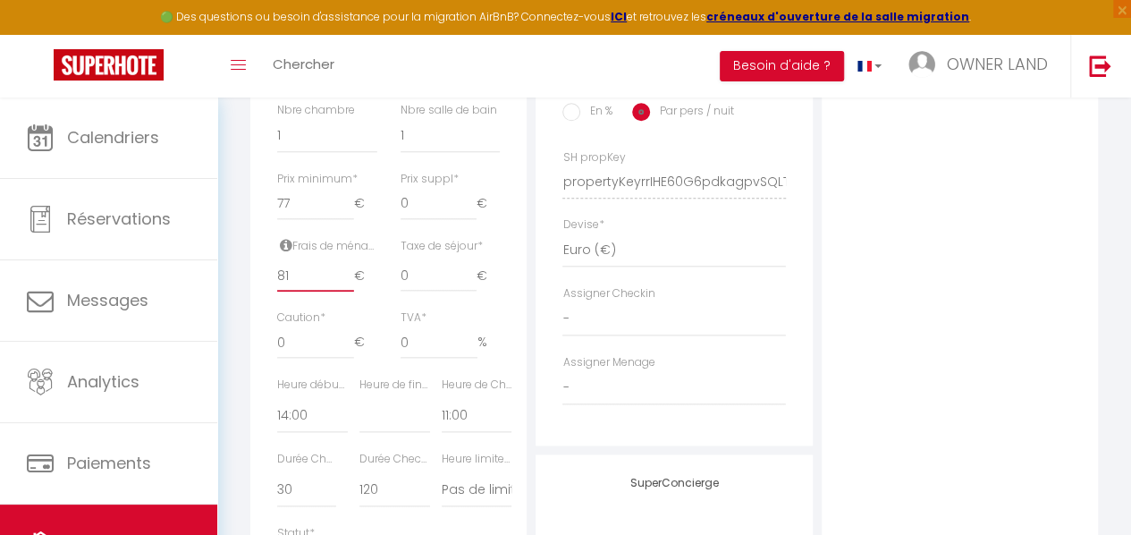
select select
checkbox input "false"
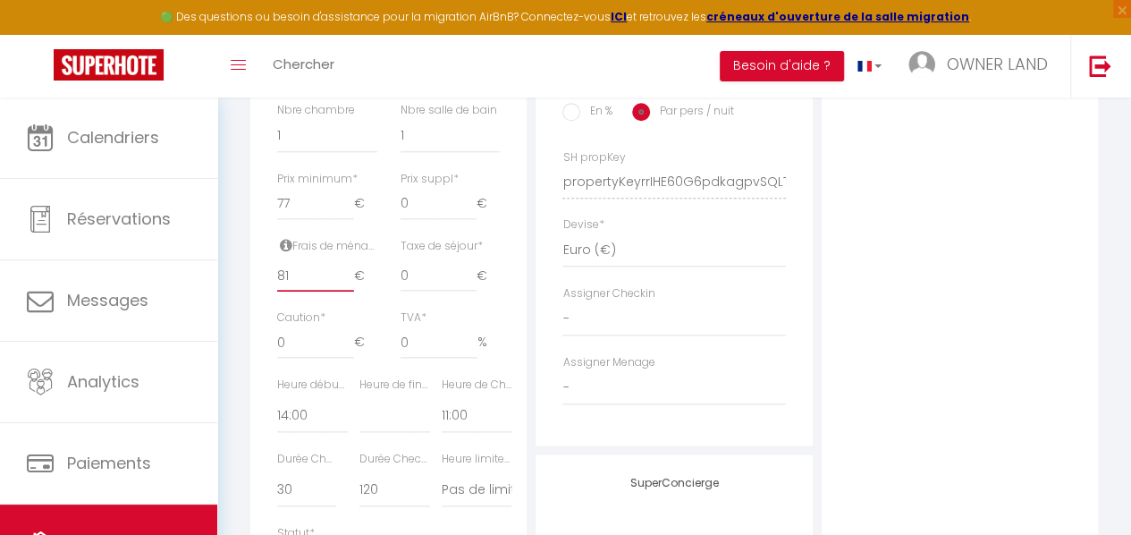
checkbox input "false"
click at [346, 280] on input "81" at bounding box center [315, 275] width 76 height 32
type input "82"
select select
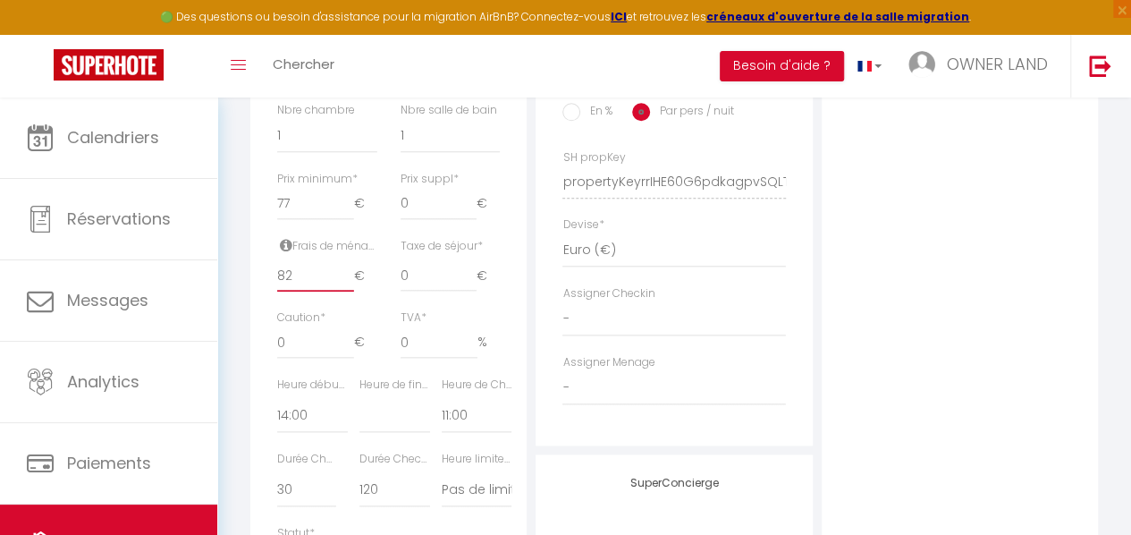
checkbox input "false"
click at [346, 280] on input "82" at bounding box center [315, 275] width 76 height 32
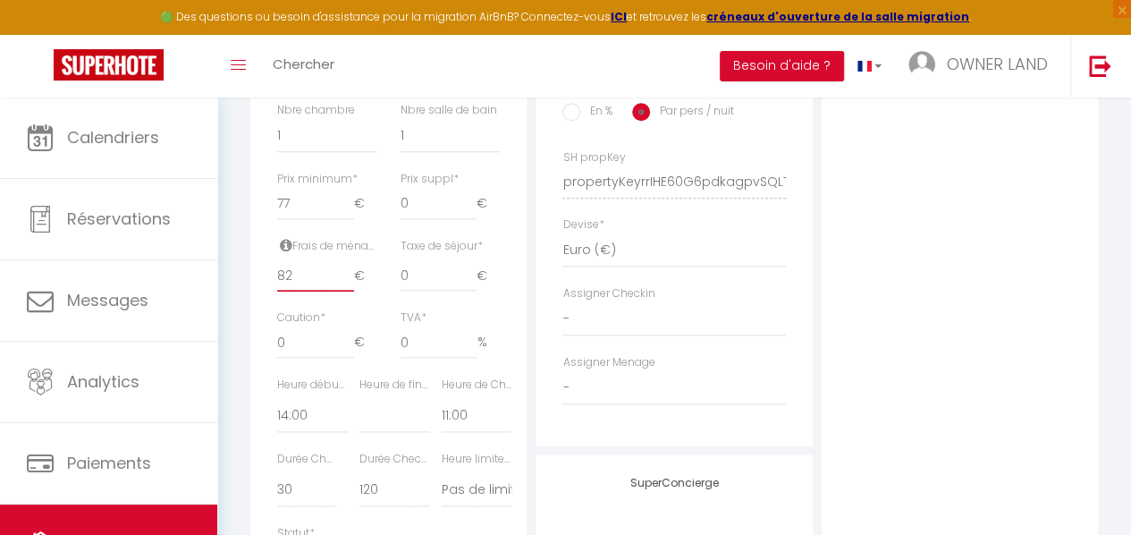
type input "83"
select select
checkbox input "false"
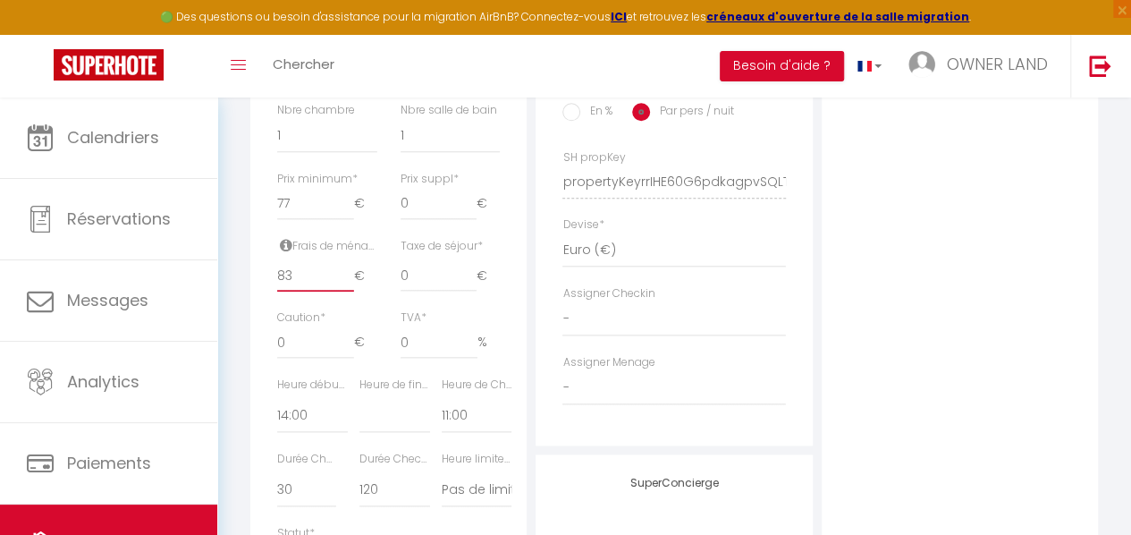
checkbox input "false"
click at [346, 280] on input "83" at bounding box center [315, 275] width 76 height 32
type input "84"
select select
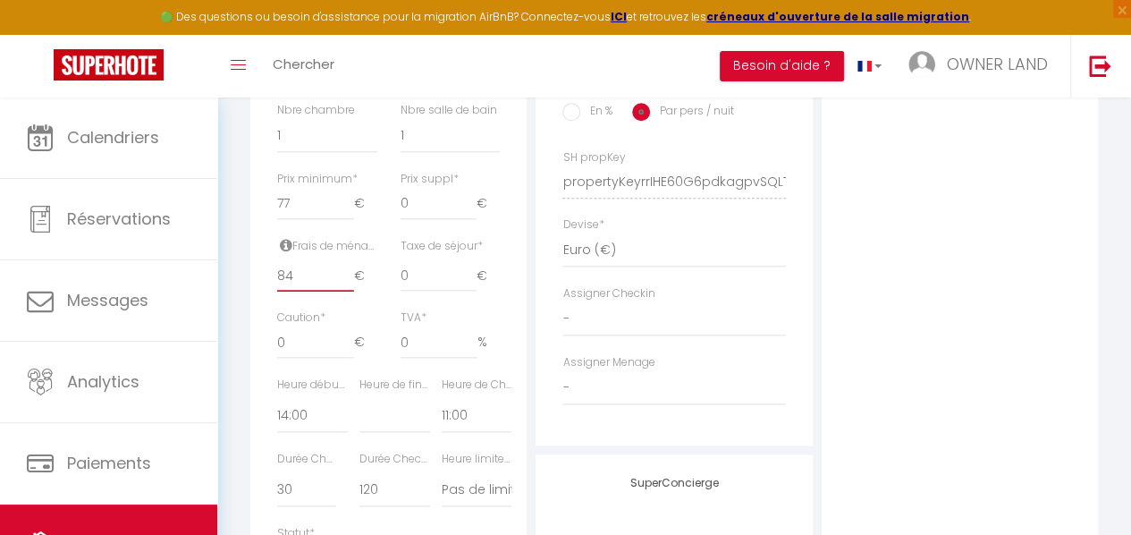
select select
checkbox input "false"
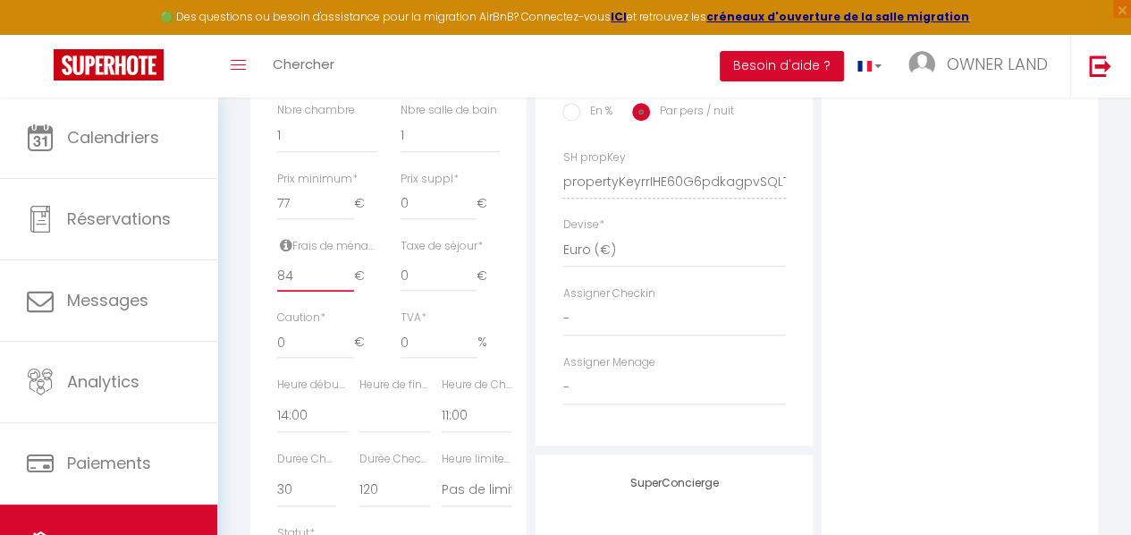
click at [346, 280] on input "84" at bounding box center [315, 275] width 76 height 32
type input "85"
select select
checkbox input "false"
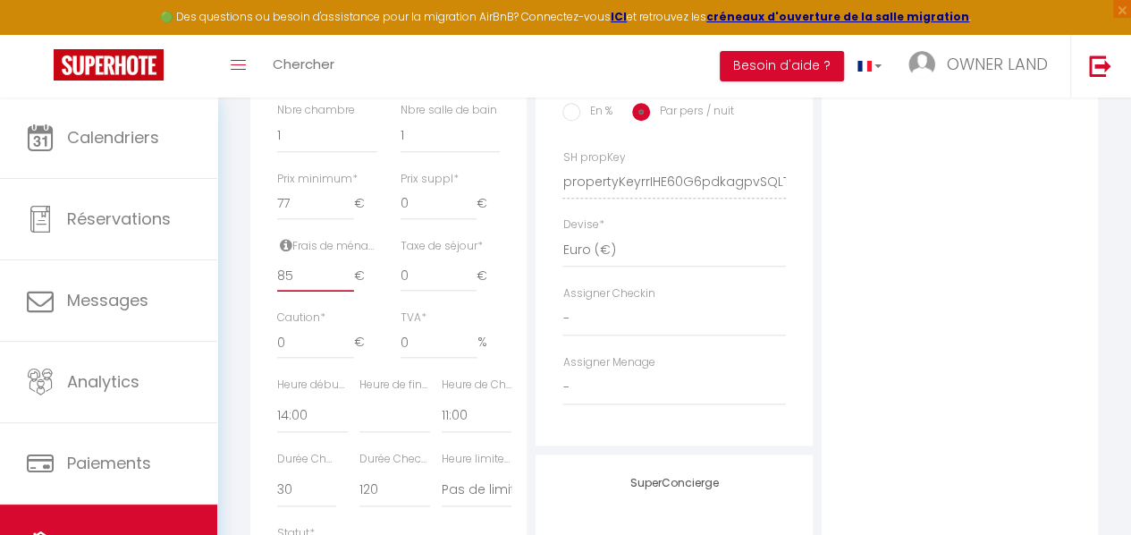
checkbox input "false"
click at [346, 280] on input "85" at bounding box center [315, 275] width 76 height 32
type input "86"
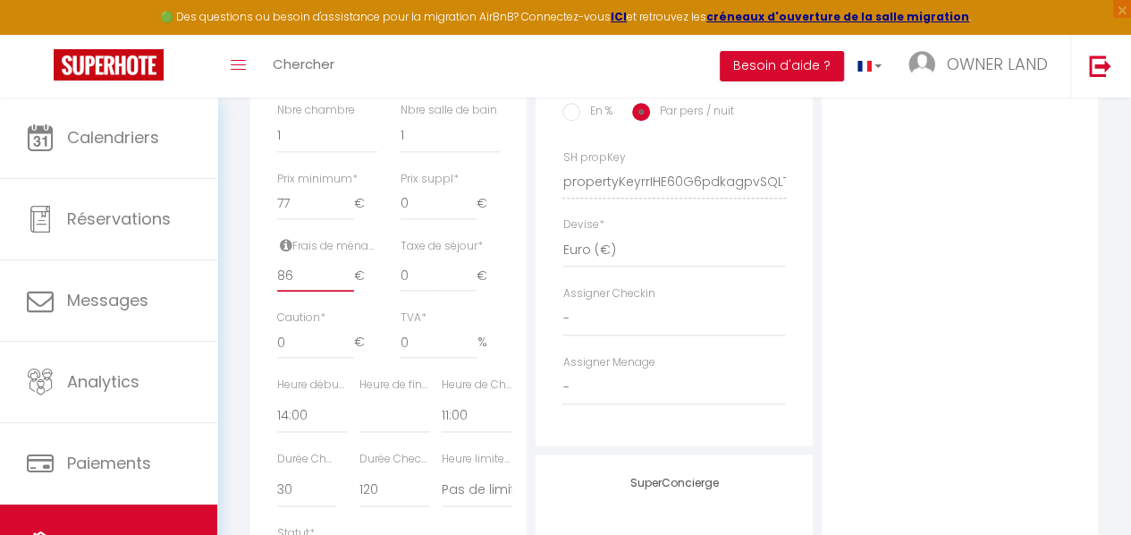
select select
click at [346, 280] on input "86" at bounding box center [315, 275] width 76 height 32
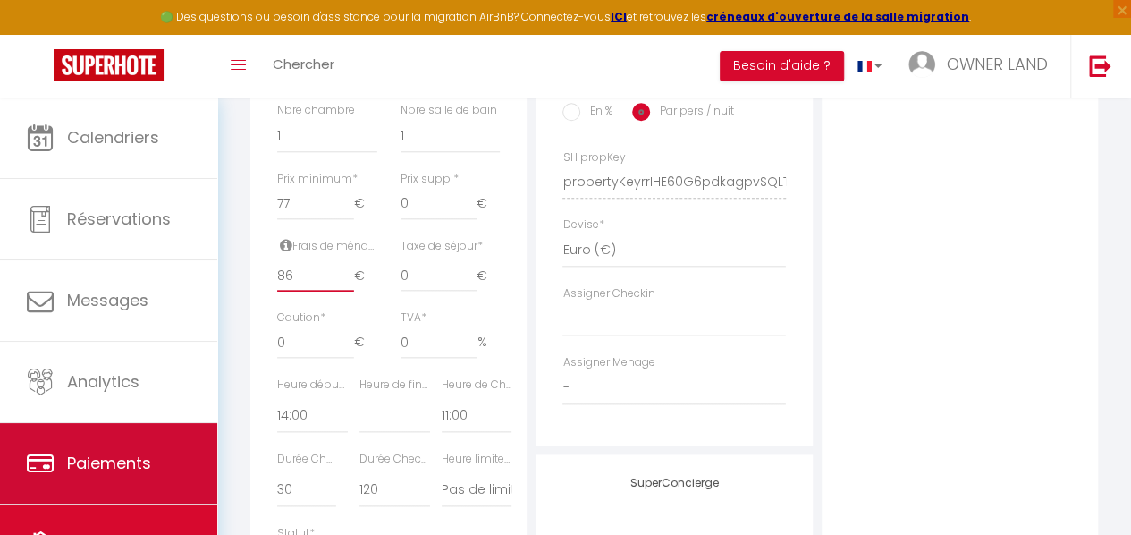
scroll to position [91, 0]
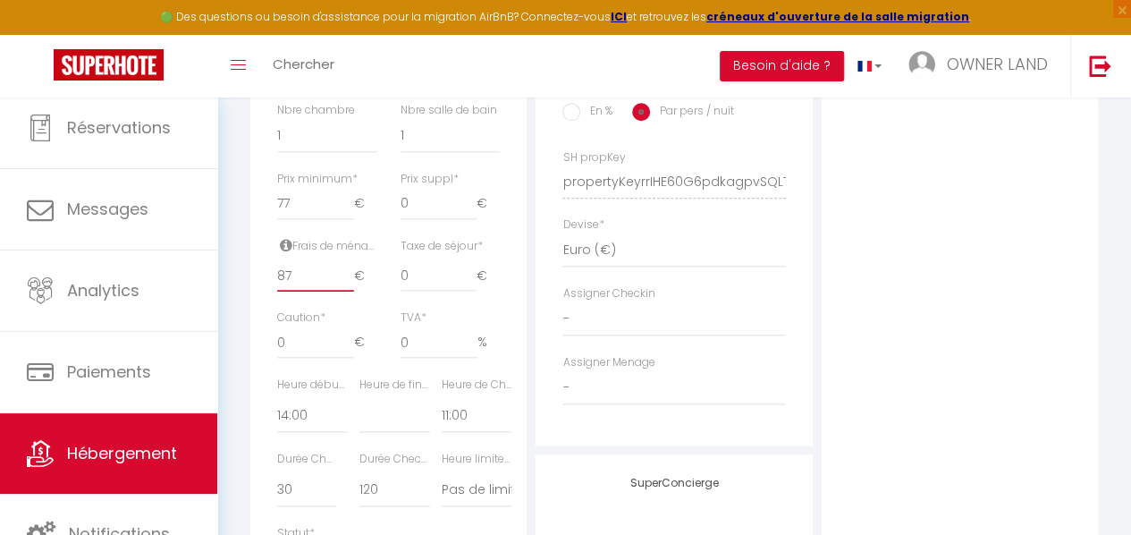
click at [346, 285] on input "87" at bounding box center [315, 275] width 76 height 32
click at [346, 285] on input "88" at bounding box center [315, 275] width 76 height 32
click at [346, 285] on input "89" at bounding box center [315, 275] width 76 height 32
click at [346, 285] on input "90" at bounding box center [315, 275] width 76 height 32
click at [346, 285] on input "91" at bounding box center [315, 275] width 76 height 32
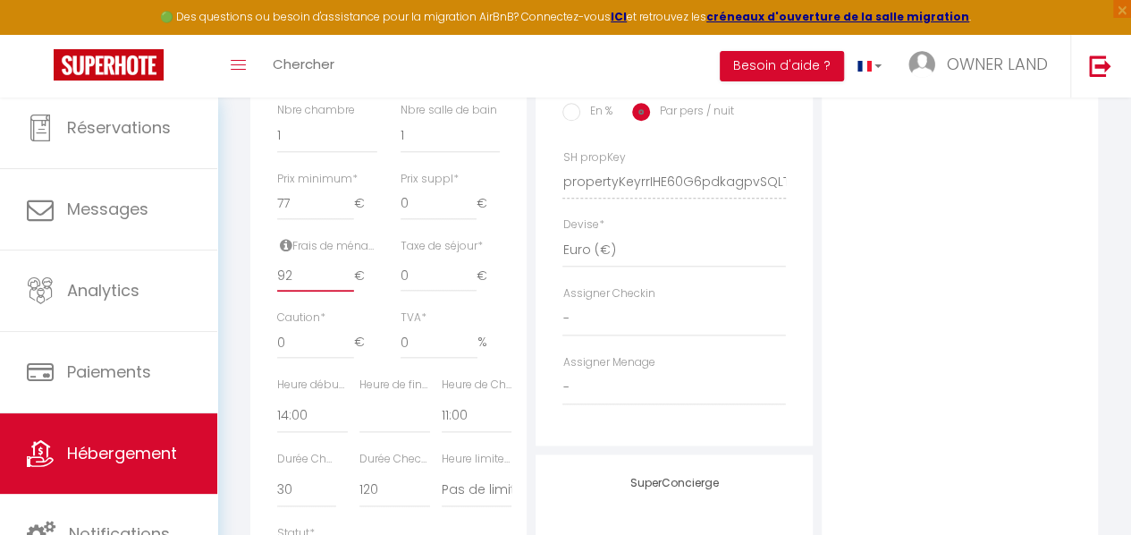
click at [346, 285] on input "92" at bounding box center [315, 275] width 76 height 32
click at [346, 285] on input "93" at bounding box center [315, 275] width 76 height 32
click at [346, 285] on input "94" at bounding box center [315, 275] width 76 height 32
click at [346, 285] on input "95" at bounding box center [315, 275] width 76 height 32
click at [346, 285] on input "96" at bounding box center [315, 275] width 76 height 32
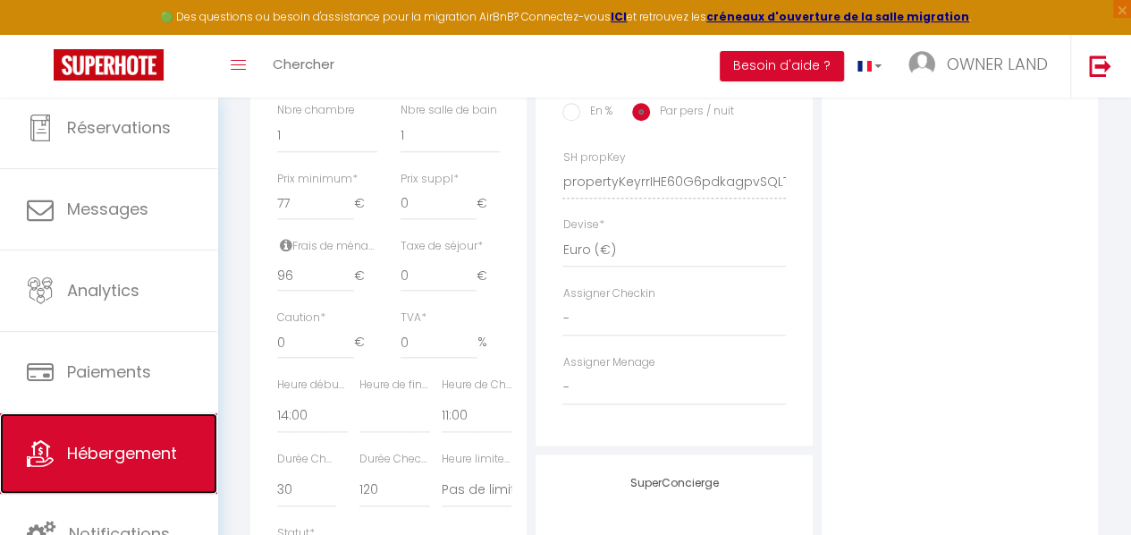
click at [129, 449] on span "Hébergement" at bounding box center [122, 453] width 110 height 22
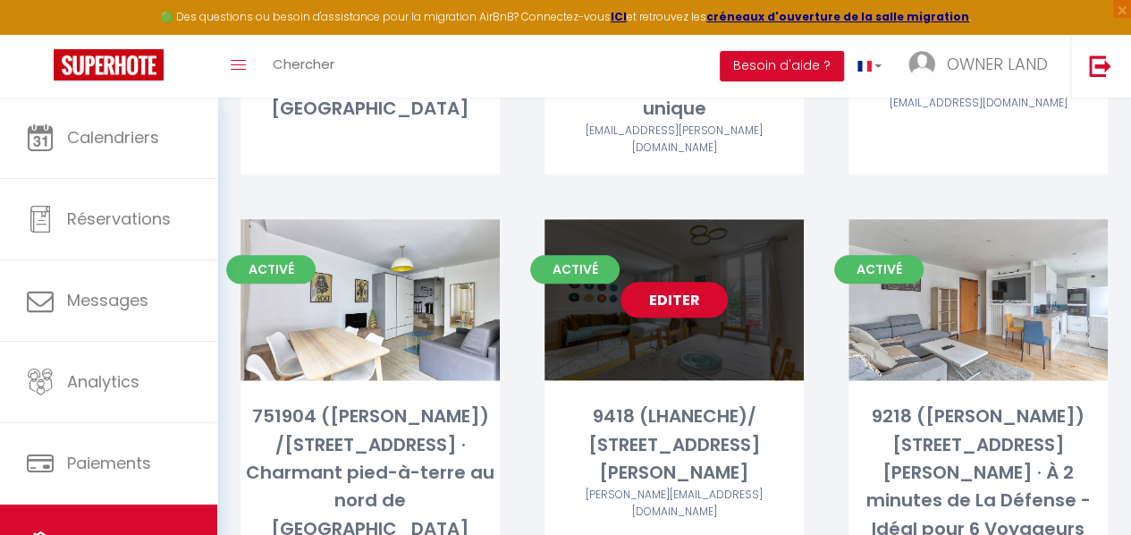
scroll to position [920, 0]
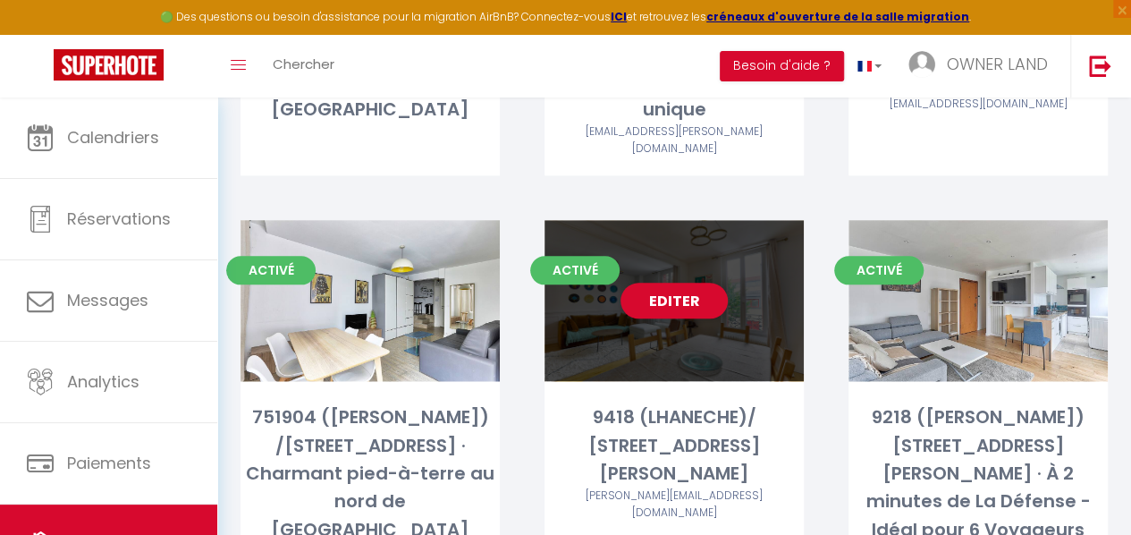
click at [655, 231] on div "Editer" at bounding box center [674, 300] width 259 height 161
click at [674, 283] on link "Editer" at bounding box center [674, 301] width 107 height 36
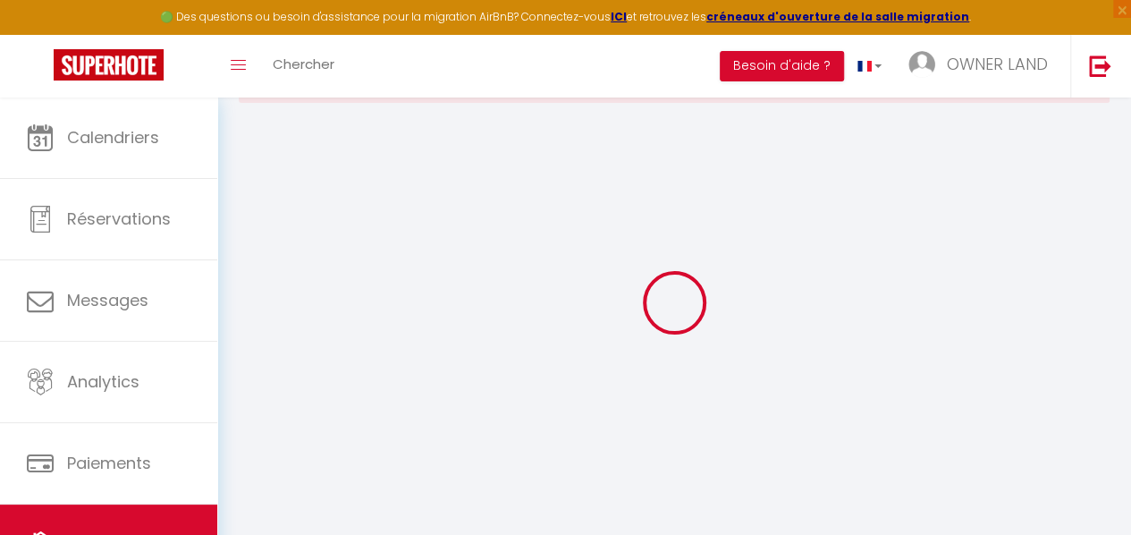
scroll to position [80, 0]
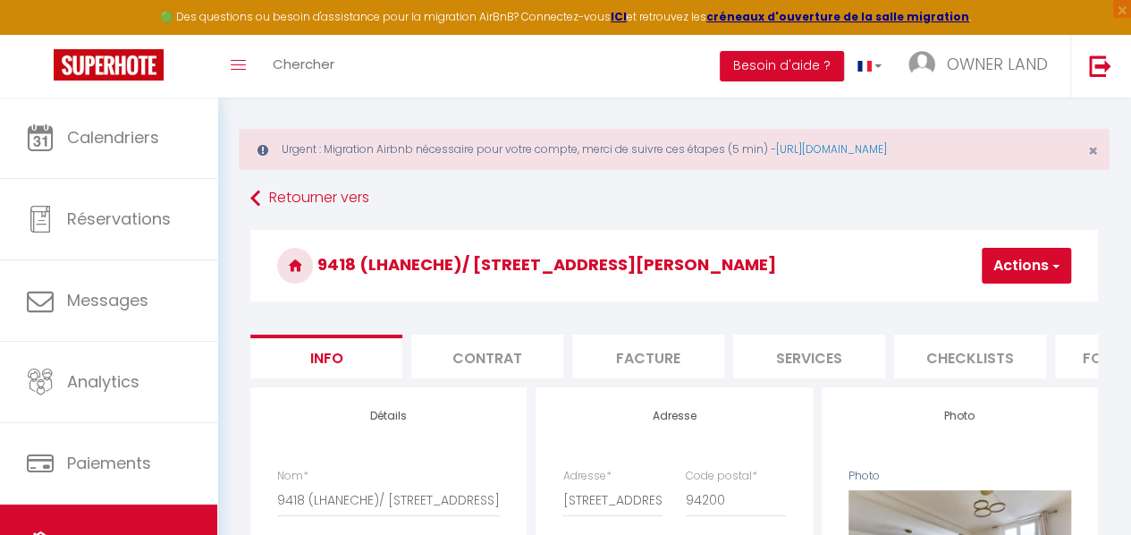
scroll to position [13, 0]
click at [165, 524] on link "Hébergement" at bounding box center [108, 544] width 217 height 80
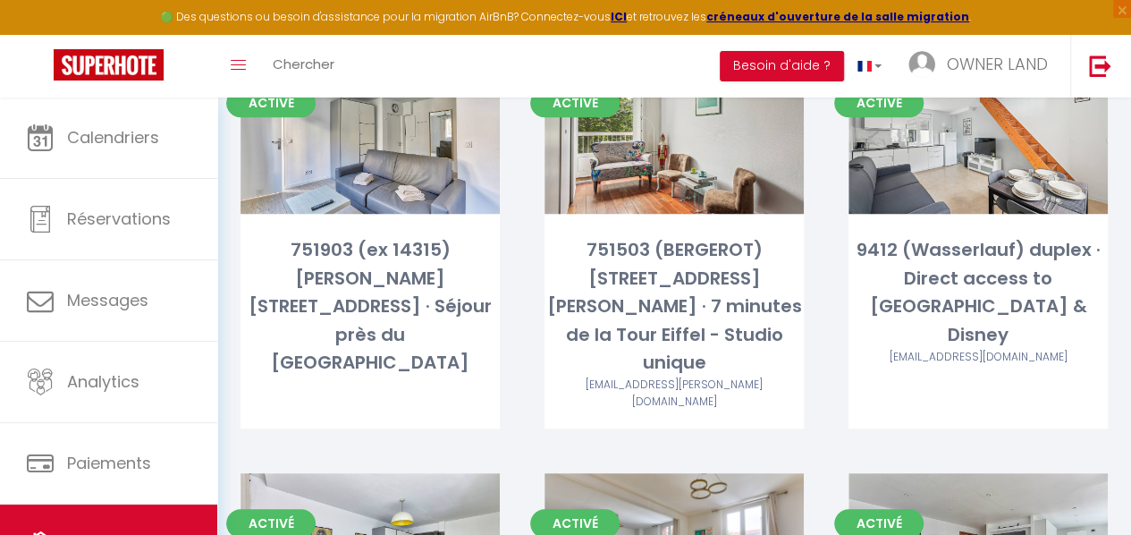
scroll to position [862, 0]
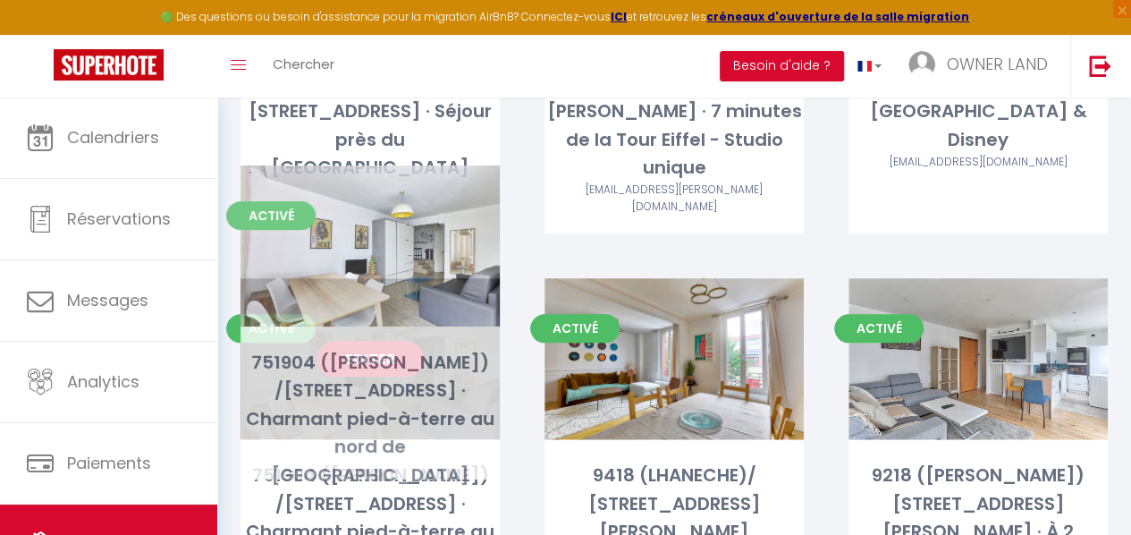
click at [369, 301] on div "Editer" at bounding box center [370, 358] width 259 height 161
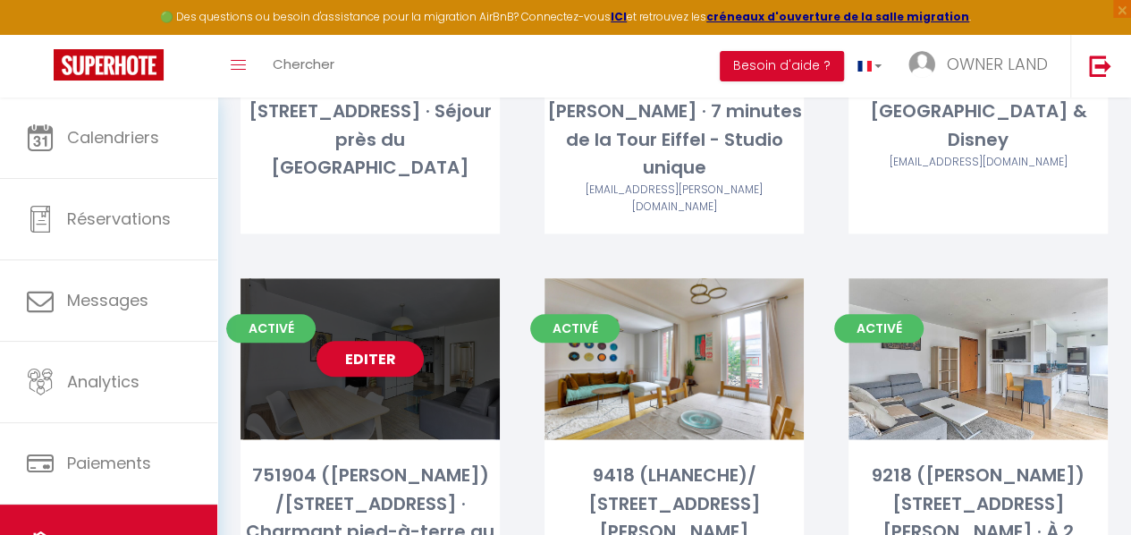
click at [441, 291] on div "Editer" at bounding box center [370, 358] width 259 height 161
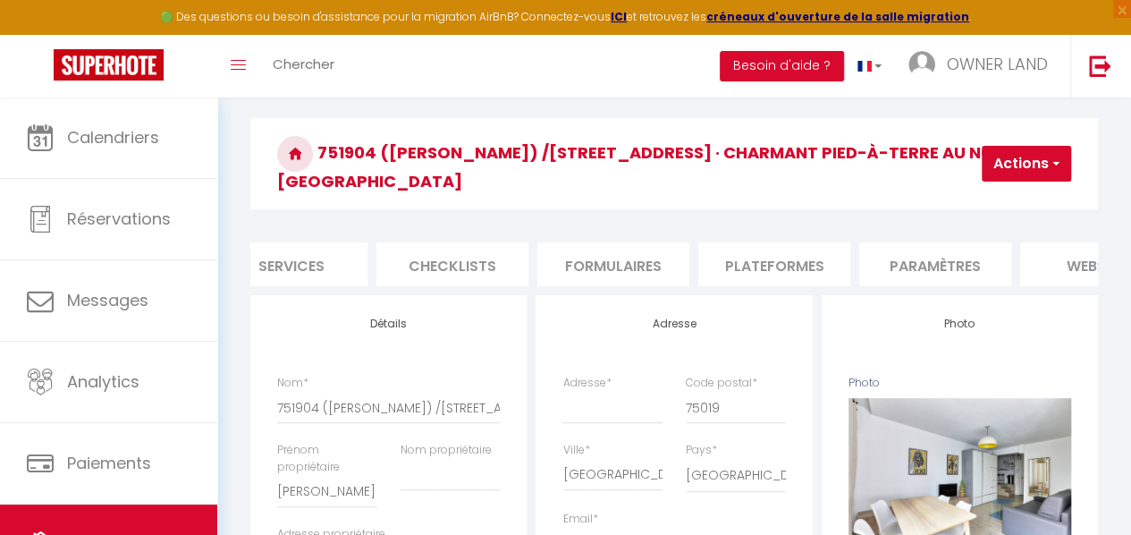
scroll to position [0, 519]
click at [749, 242] on li "Plateformes" at bounding box center [774, 264] width 152 height 44
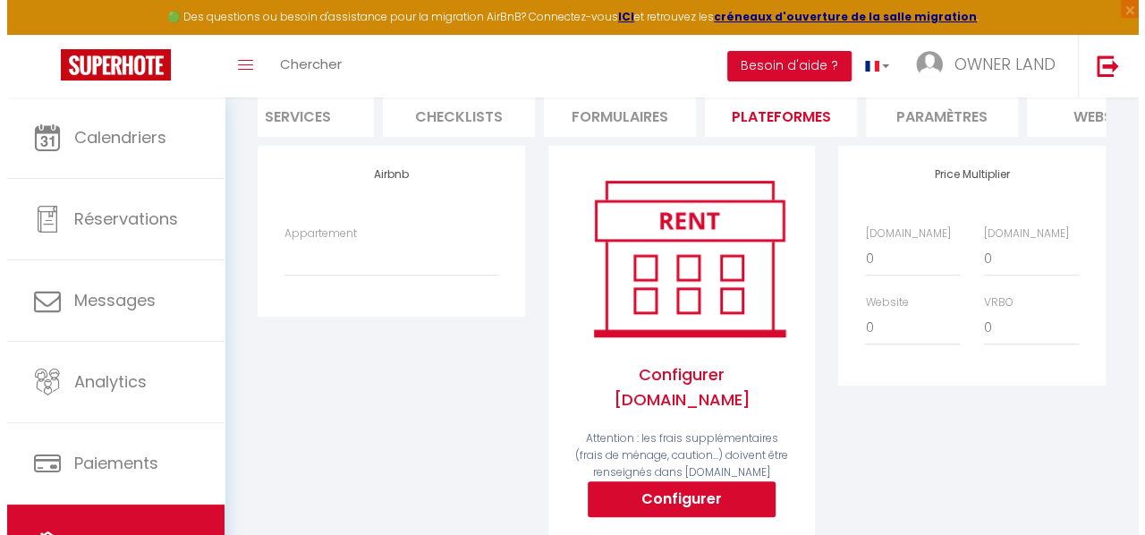
scroll to position [277, 0]
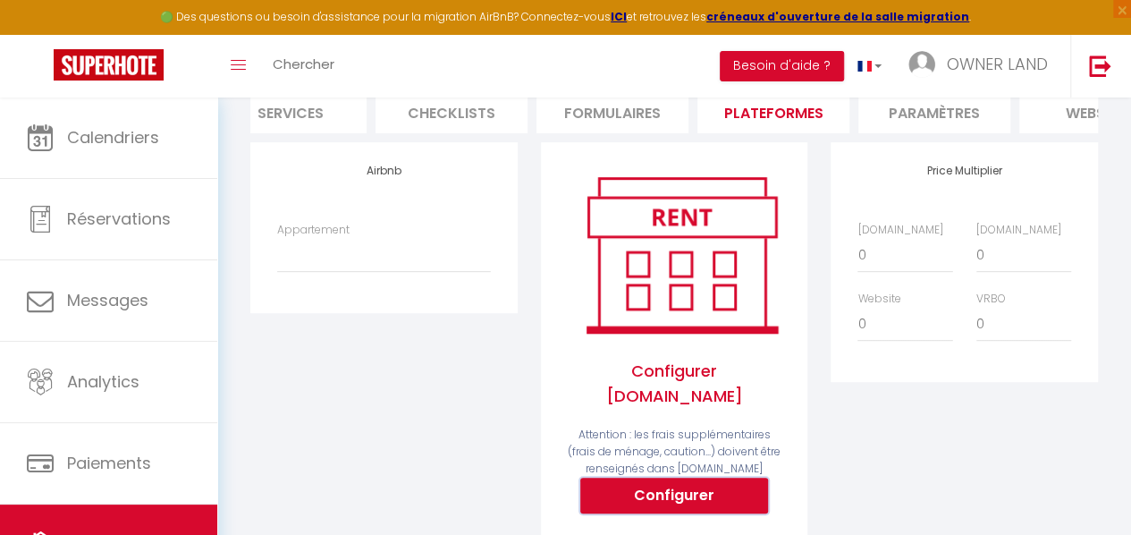
click at [684, 478] on button "Configurer" at bounding box center [674, 496] width 188 height 36
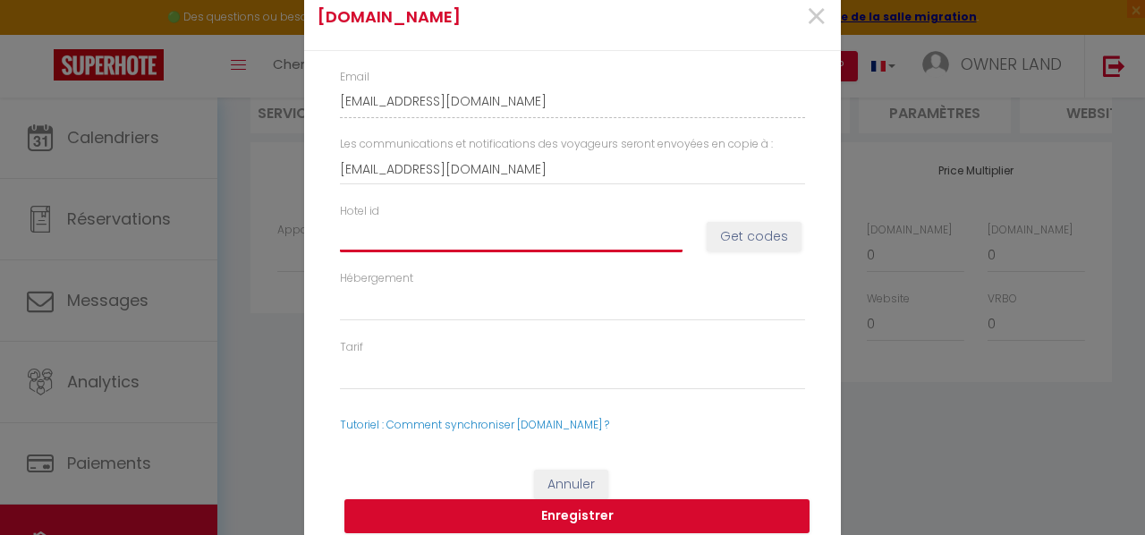
click at [562, 239] on input "Hotel id" at bounding box center [511, 236] width 343 height 32
paste input "14395761"
click at [718, 236] on button "Get codes" at bounding box center [754, 237] width 95 height 30
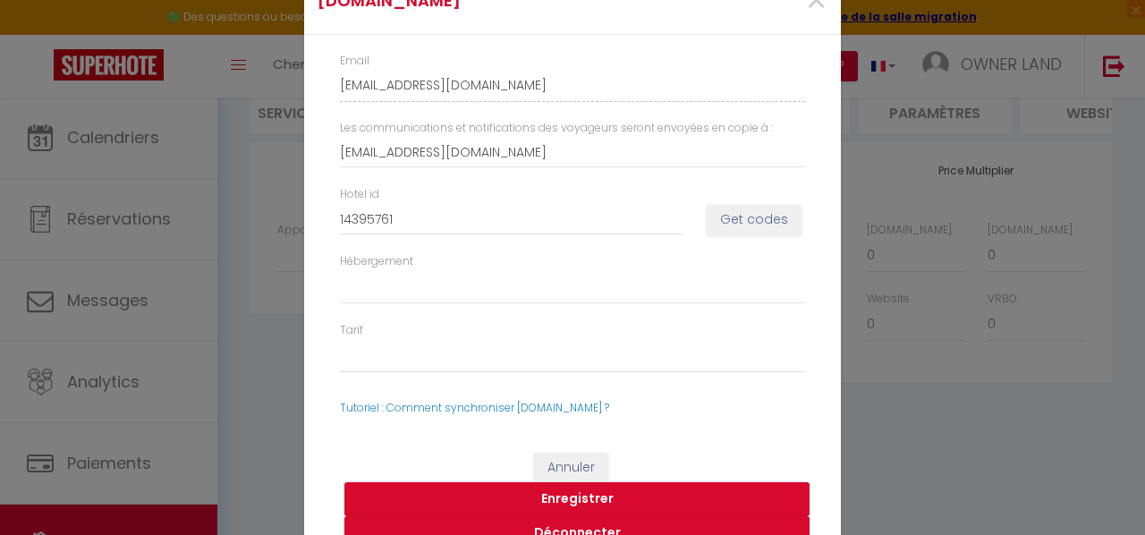
scroll to position [32, 0]
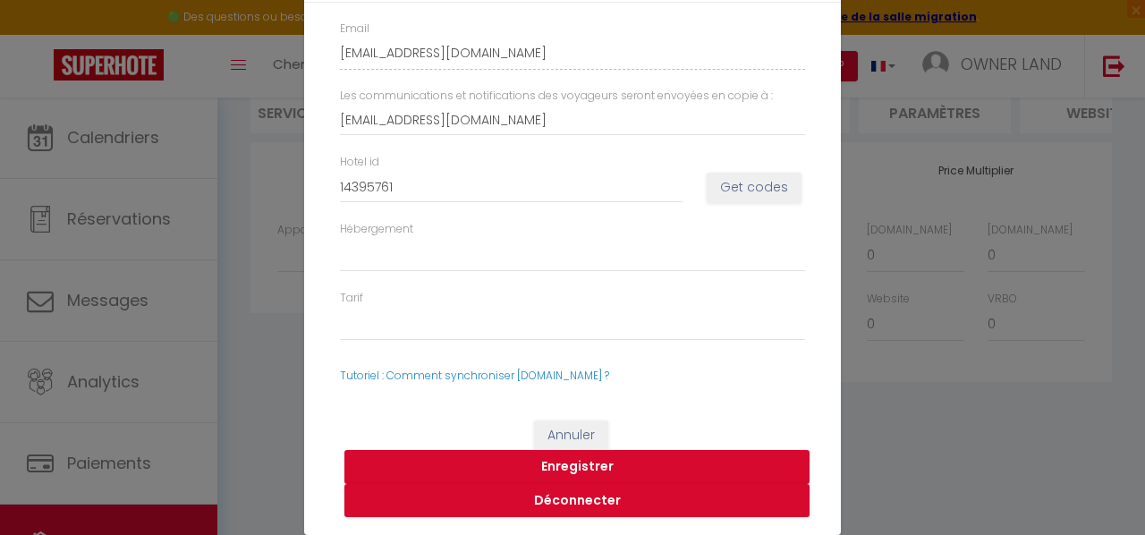
click at [653, 457] on button "Enregistrer" at bounding box center [576, 467] width 465 height 34
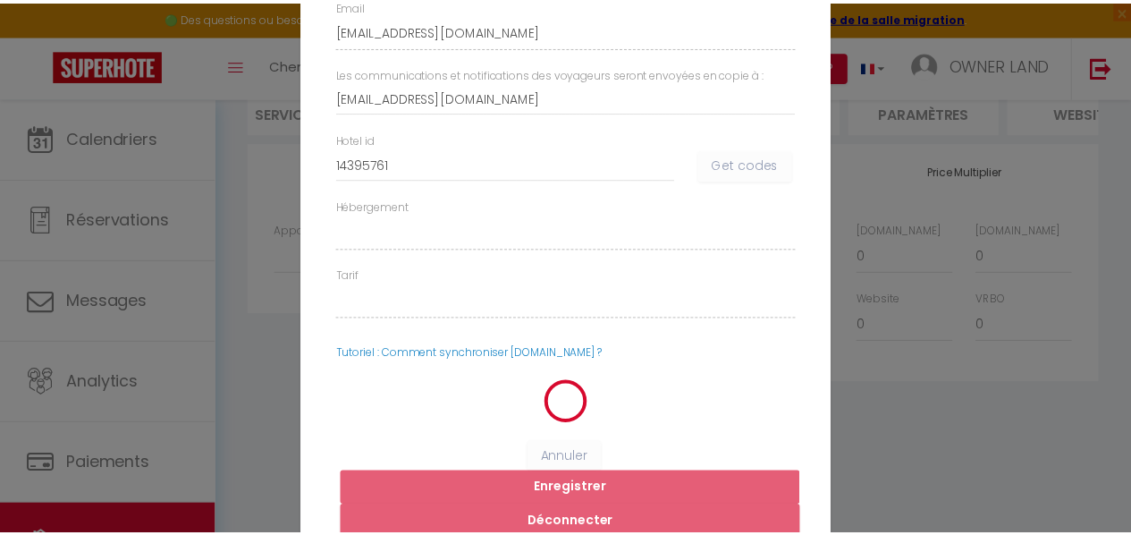
scroll to position [10, 0]
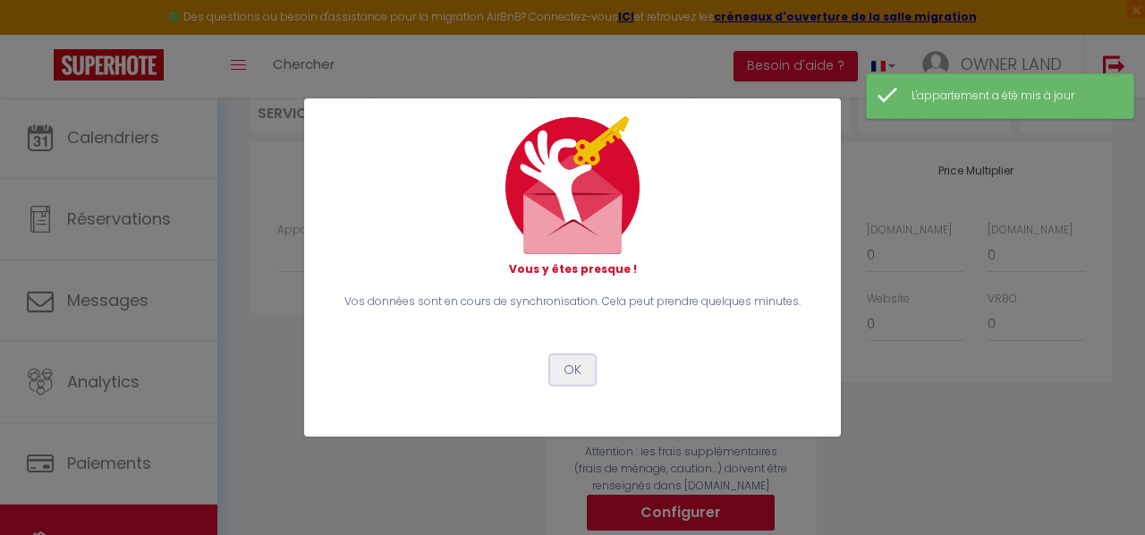
click at [567, 373] on button "OK" at bounding box center [572, 370] width 45 height 30
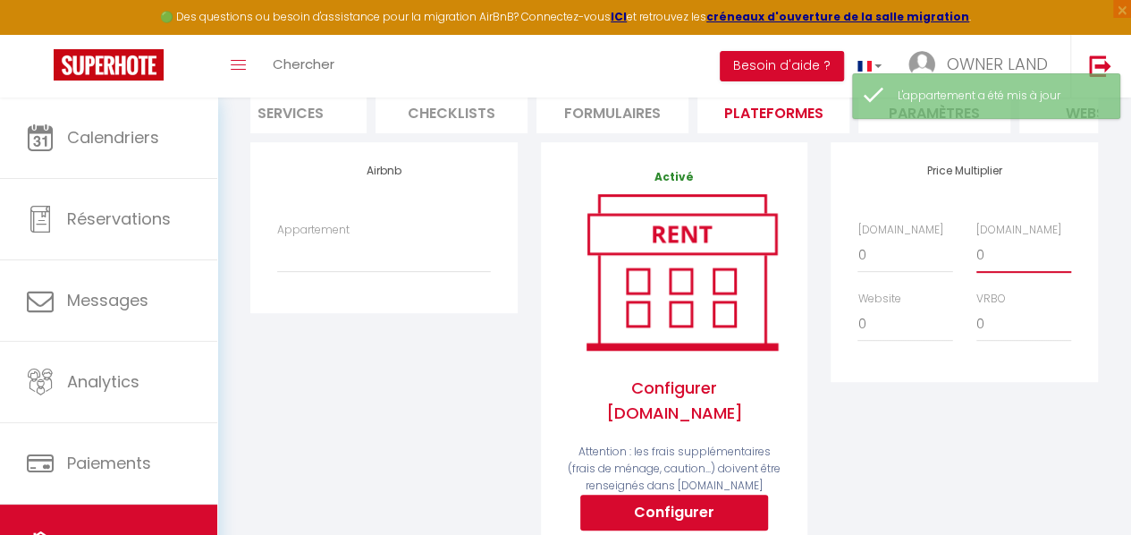
click at [1022, 260] on select "0 + 1 % + 2 % + 3 % + 4 % + 5 % + 6 % + 7 % + 8 % + 9 %" at bounding box center [1024, 256] width 95 height 34
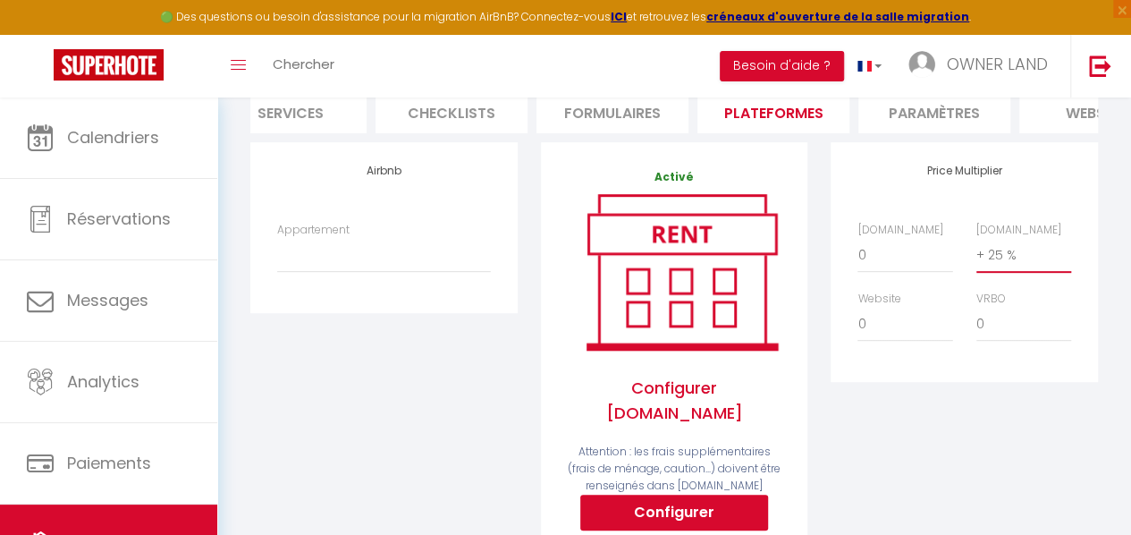
click at [977, 239] on select "0 + 1 % + 2 % + 3 % + 4 % + 5 % + 6 % + 7 % + 8 % + 9 %" at bounding box center [1024, 256] width 95 height 34
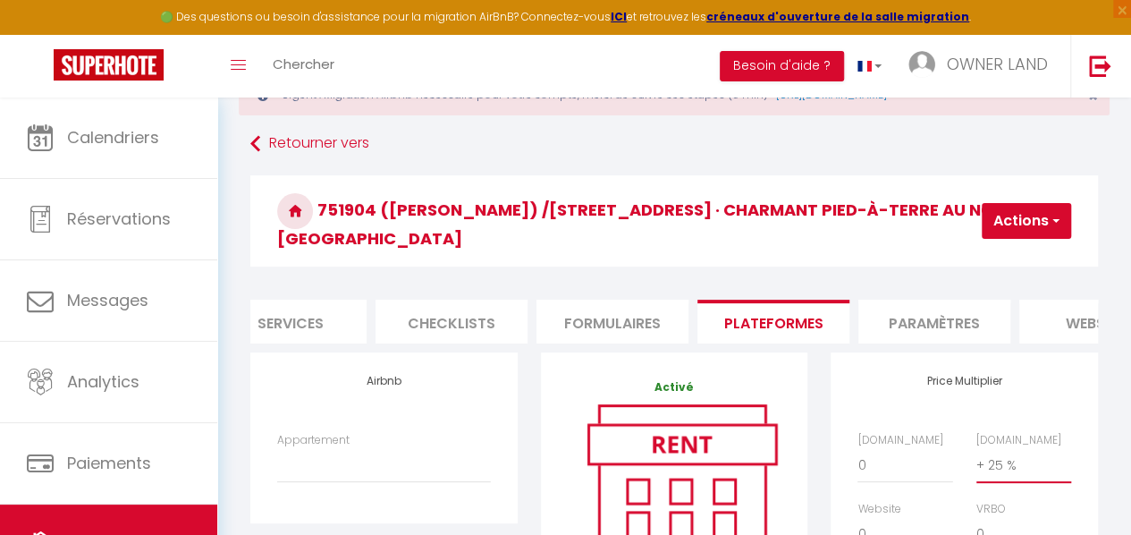
scroll to position [66, 0]
click at [1046, 204] on button "Actions" at bounding box center [1026, 222] width 89 height 36
click at [1014, 258] on link "Enregistrer" at bounding box center [999, 261] width 141 height 23
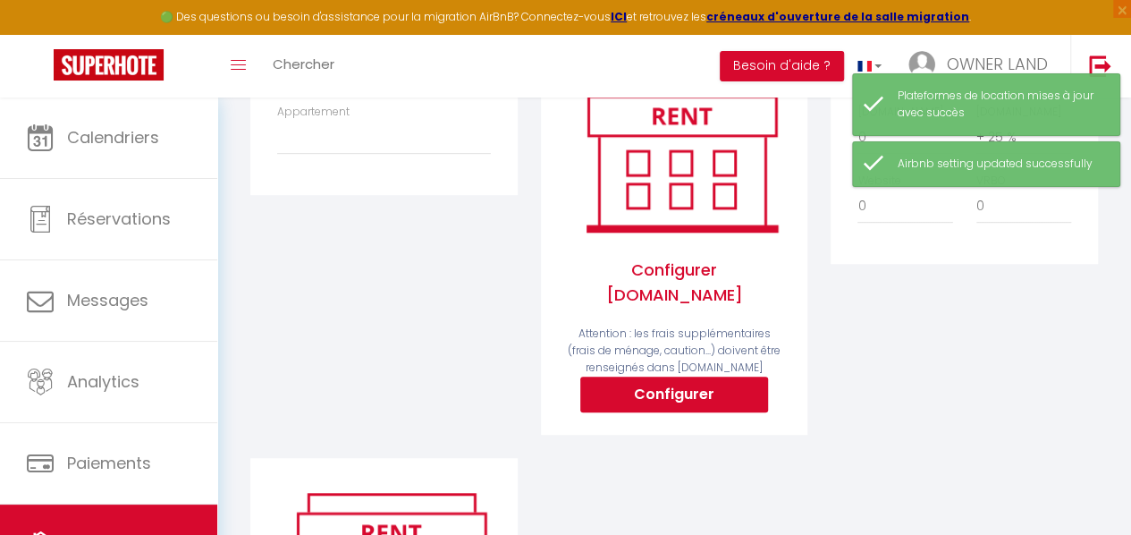
scroll to position [396, 0]
